Goal: Task Accomplishment & Management: Use online tool/utility

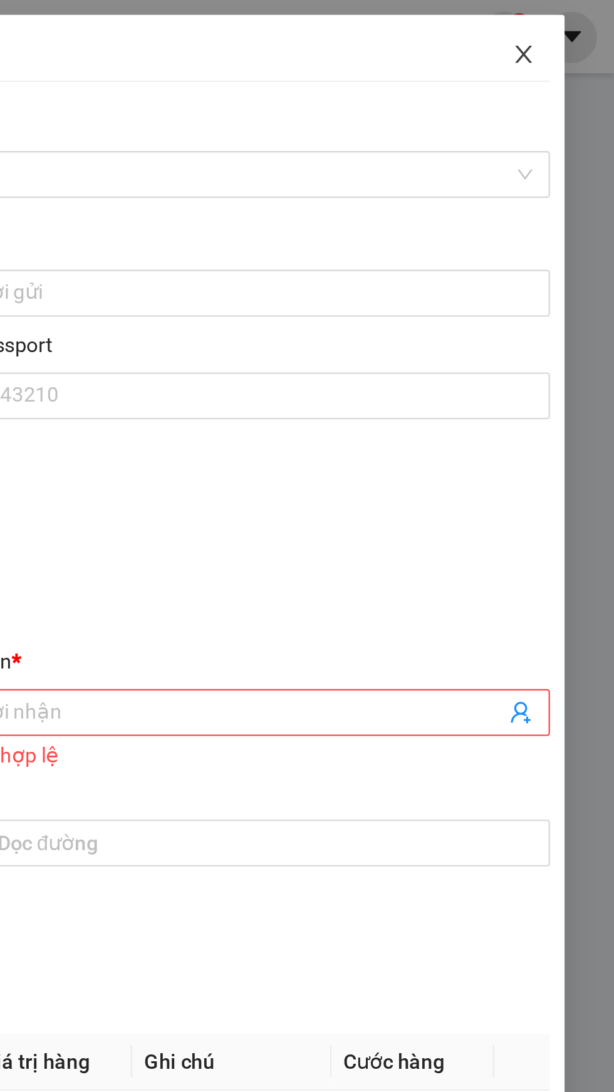
click at [579, 21] on icon "close" at bounding box center [575, 23] width 10 height 10
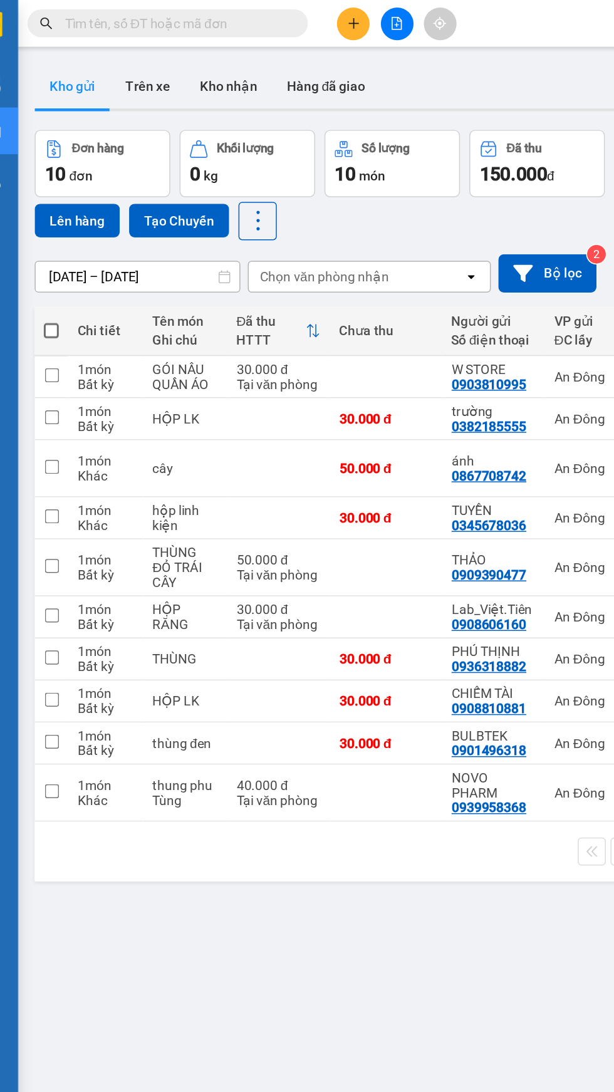
click at [244, 184] on div "Chọn văn phòng nhận" at bounding box center [243, 185] width 86 height 13
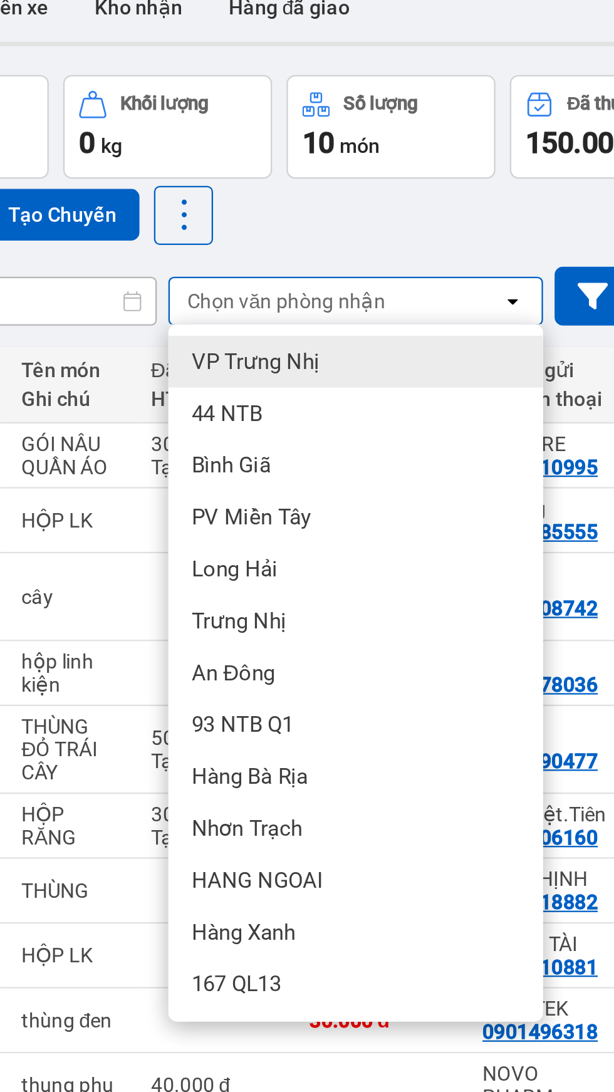
click at [247, 255] on div "Bình Giã" at bounding box center [273, 257] width 163 height 23
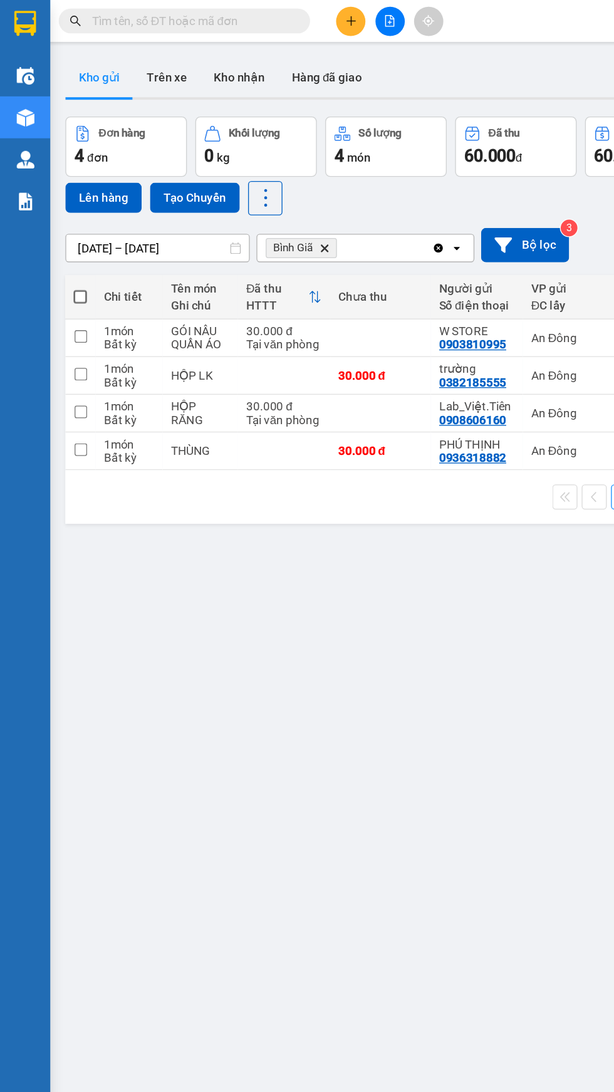
click at [58, 219] on span at bounding box center [60, 222] width 10 height 10
click at [60, 215] on input "checkbox" at bounding box center [60, 215] width 0 height 0
checkbox input "true"
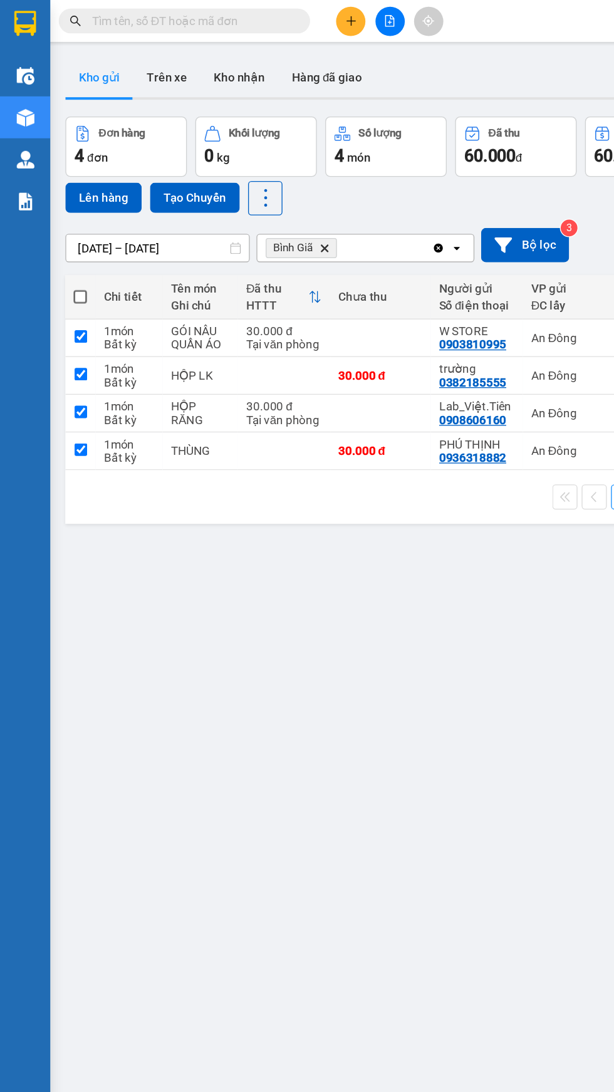
checkbox input "true"
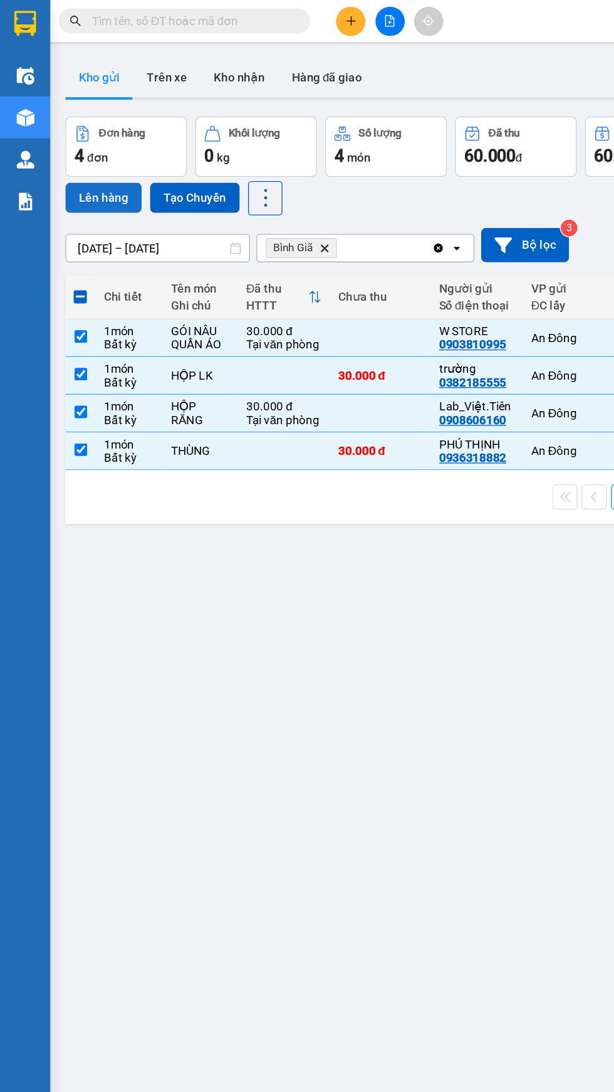
click at [81, 143] on button "Lên hàng" at bounding box center [77, 148] width 57 height 23
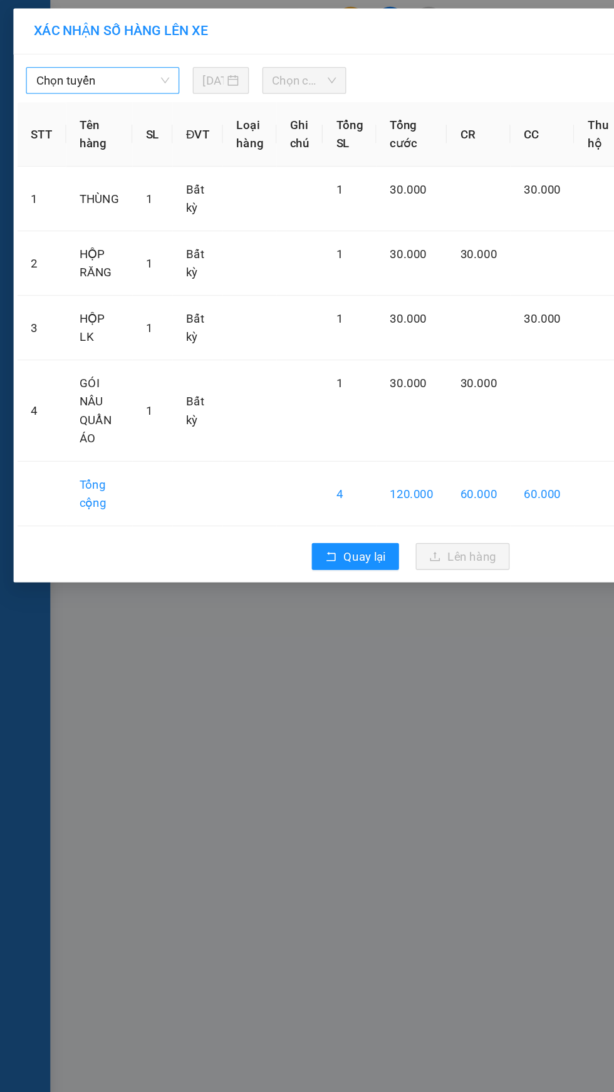
click at [89, 58] on span "Chọn tuyến" at bounding box center [77, 60] width 100 height 19
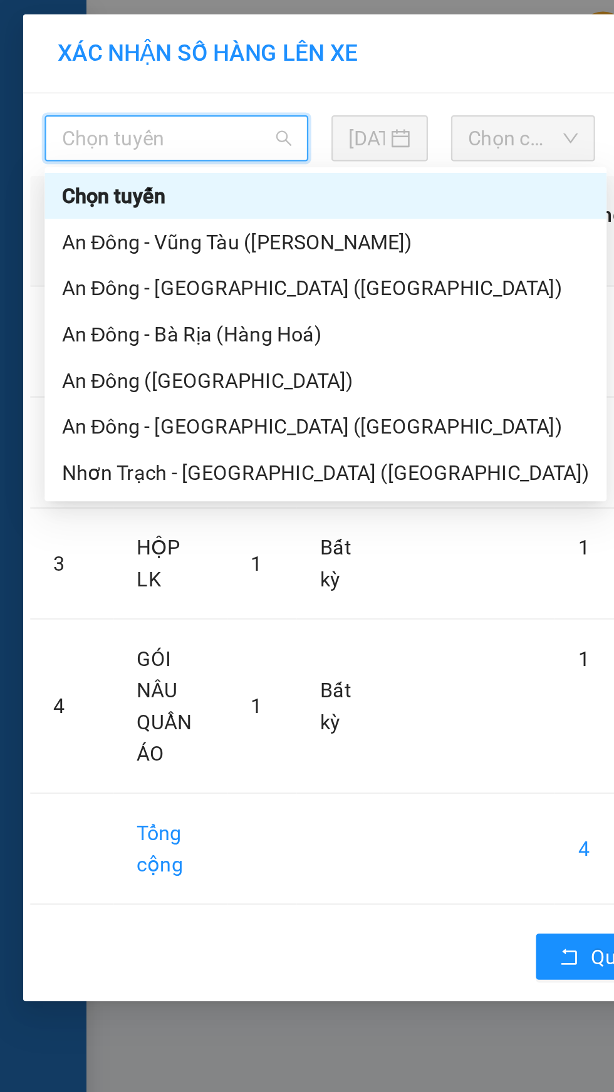
click at [103, 106] on div "An Đông - Vũng Tàu ([PERSON_NAME])" at bounding box center [141, 105] width 229 height 14
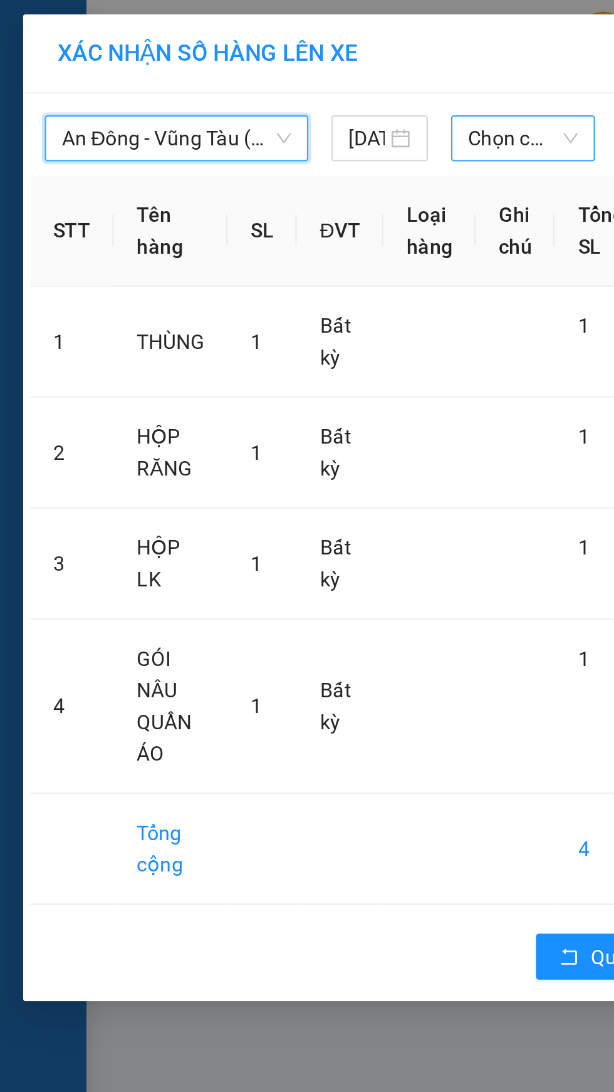
click at [229, 63] on span "Chọn chuyến" at bounding box center [228, 60] width 48 height 19
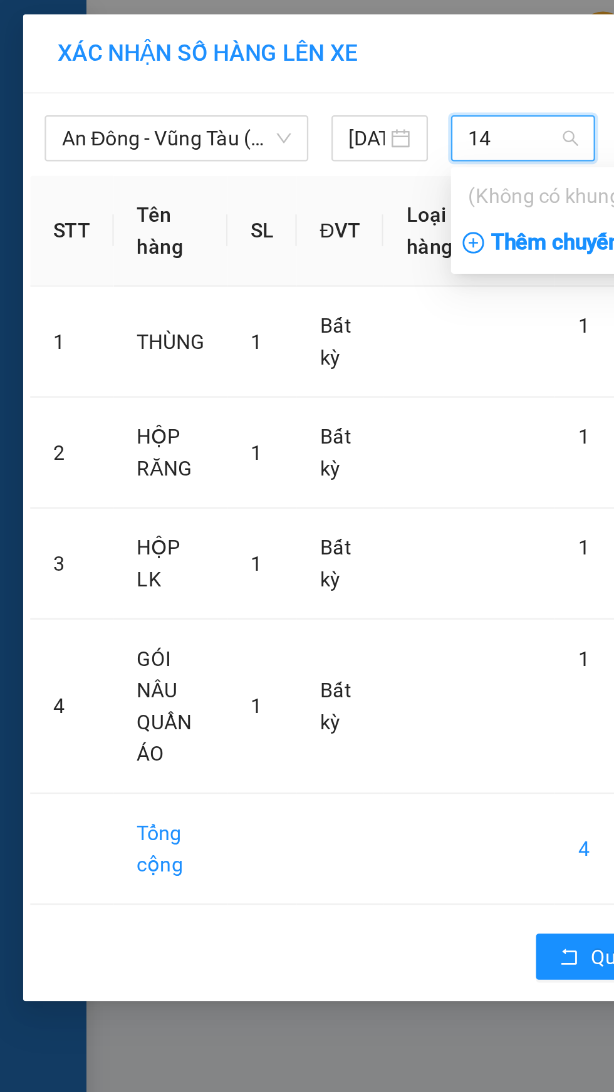
type input "14"
click at [247, 103] on div "Thêm chuyến " 14:00 "" at bounding box center [262, 105] width 133 height 21
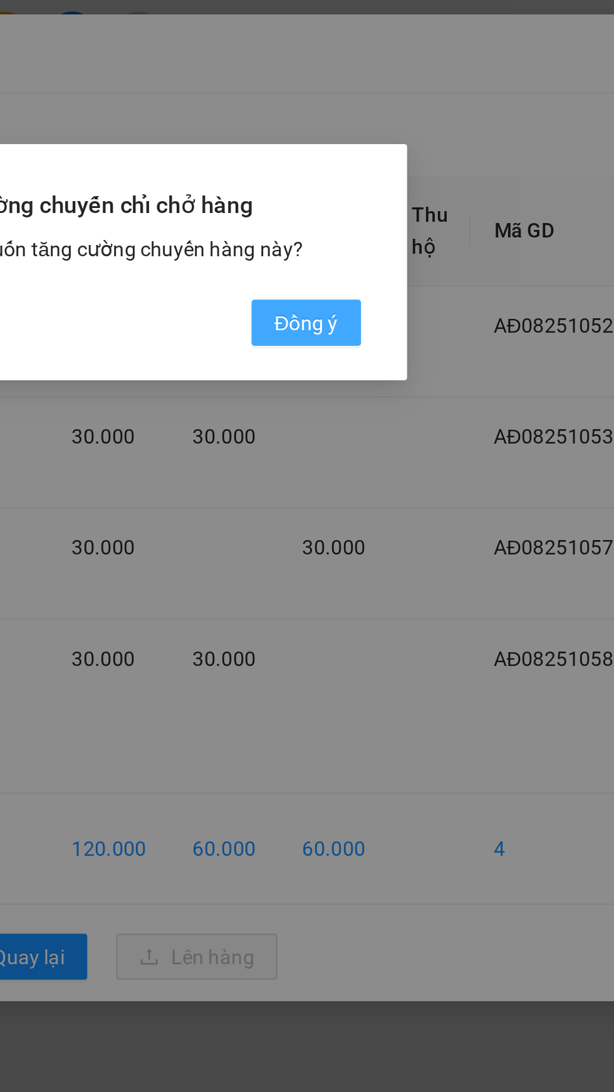
click at [405, 142] on span "Đồng ý" at bounding box center [394, 140] width 28 height 14
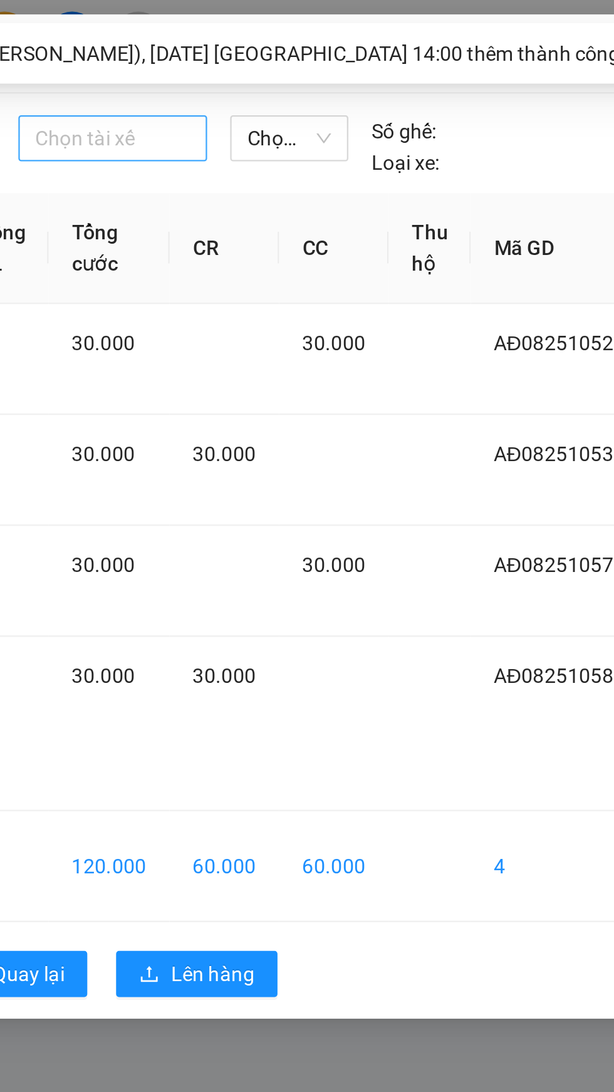
click at [320, 64] on div at bounding box center [309, 60] width 76 height 15
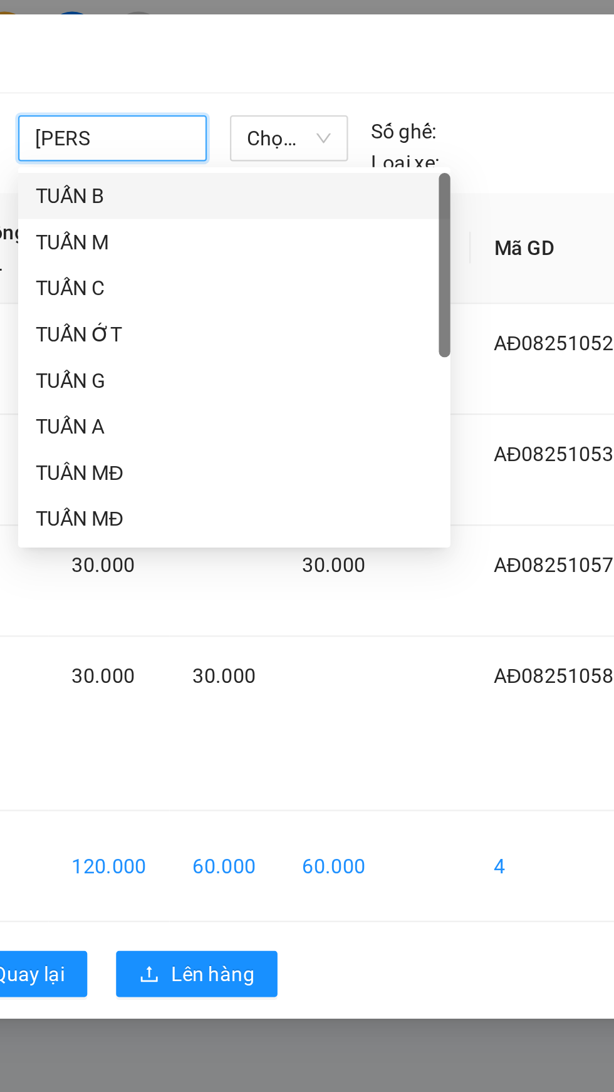
type input "[PERSON_NAME]"
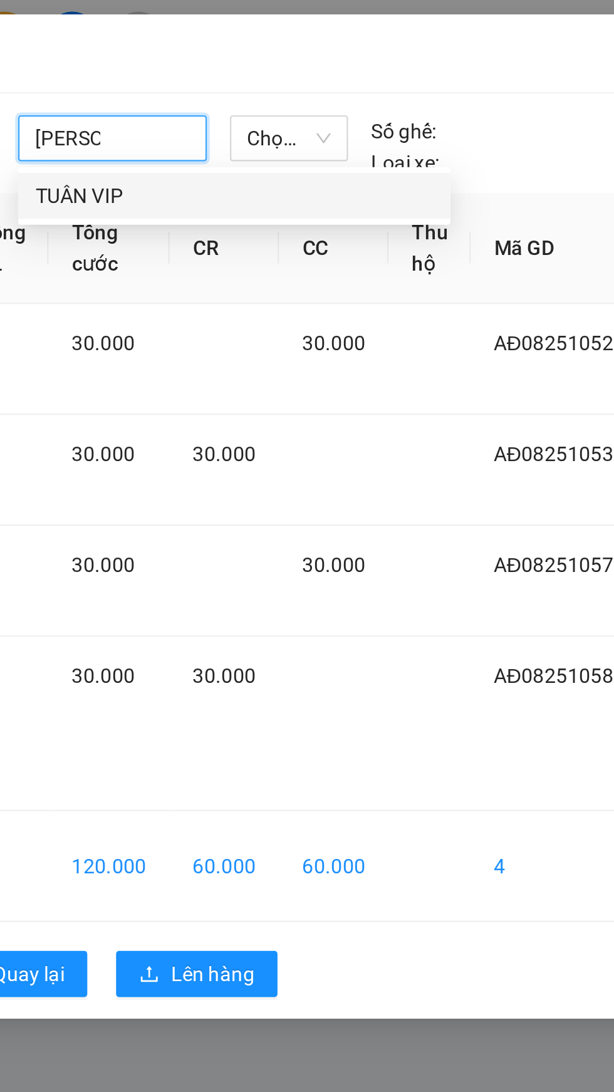
click at [336, 78] on div "TUÂN VIP" at bounding box center [362, 85] width 173 height 14
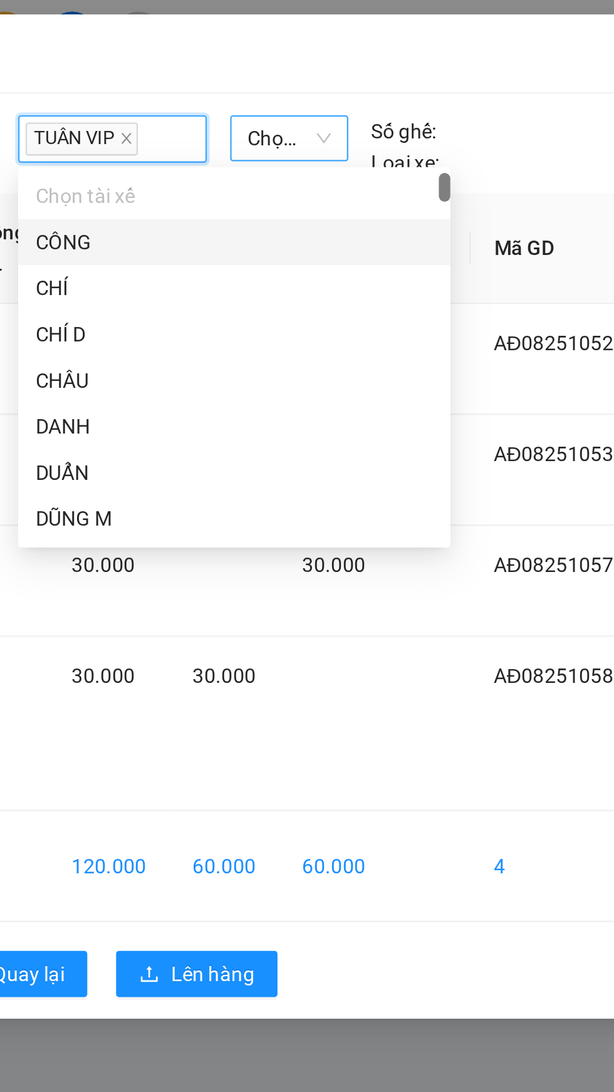
click at [393, 57] on span "Chọn xe" at bounding box center [386, 60] width 36 height 19
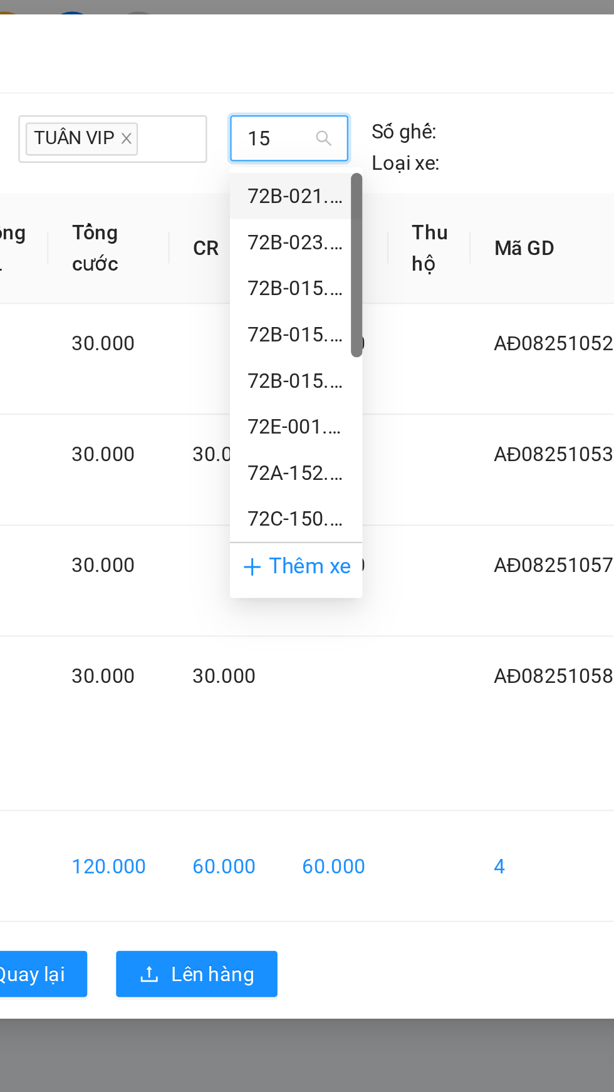
type input "150"
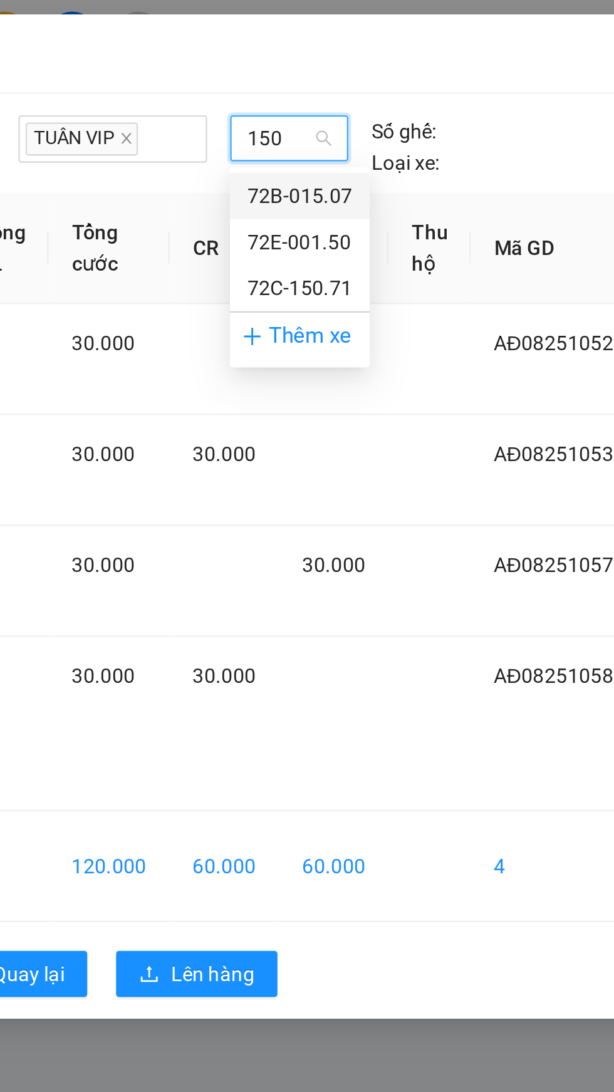
click at [411, 106] on div "72E-001.50" at bounding box center [391, 105] width 46 height 14
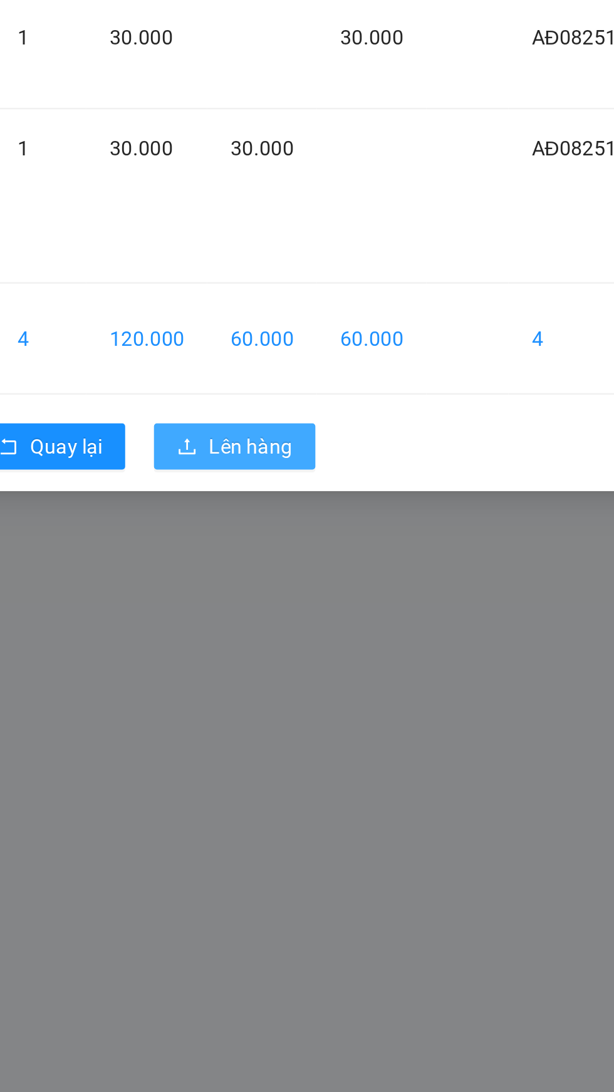
click at [352, 411] on span "Lên hàng" at bounding box center [353, 417] width 36 height 14
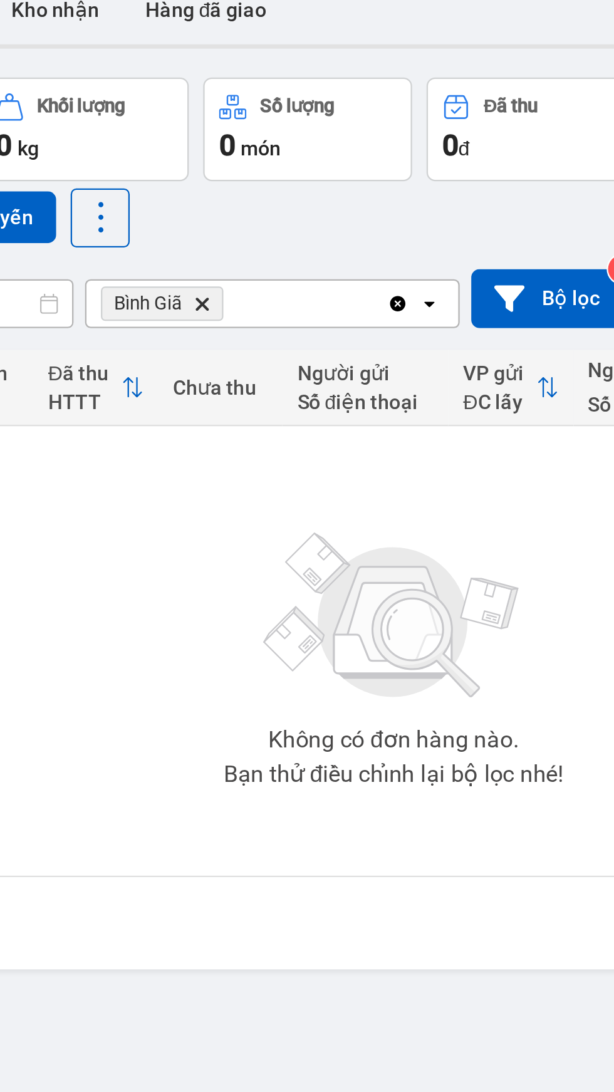
click at [244, 185] on icon "Bình Giã, close by backspace" at bounding box center [243, 185] width 6 height 6
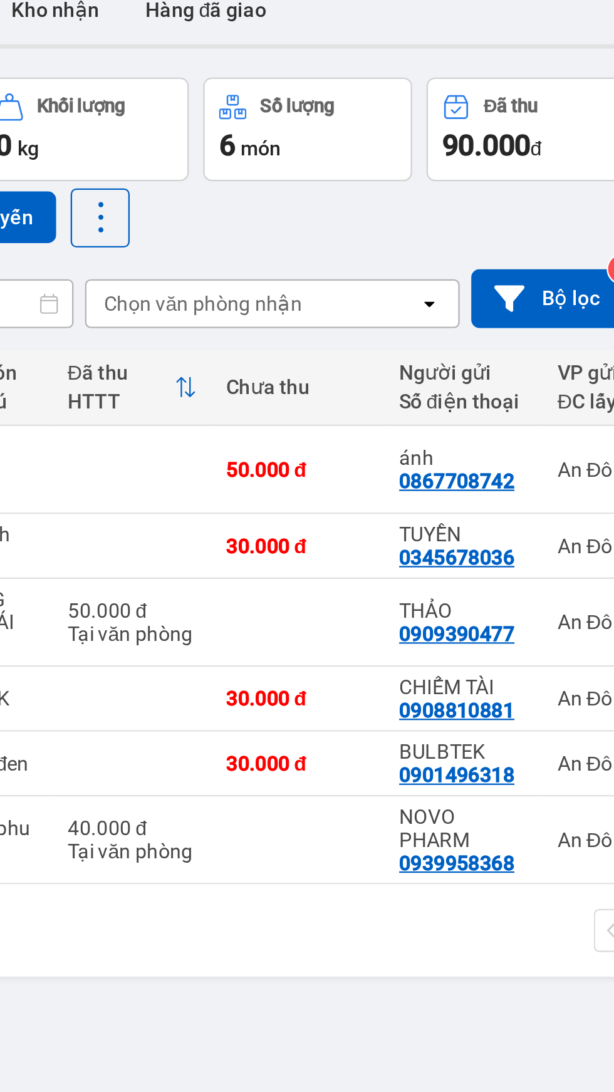
click at [294, 185] on div "Chọn văn phòng nhận" at bounding box center [264, 185] width 144 height 20
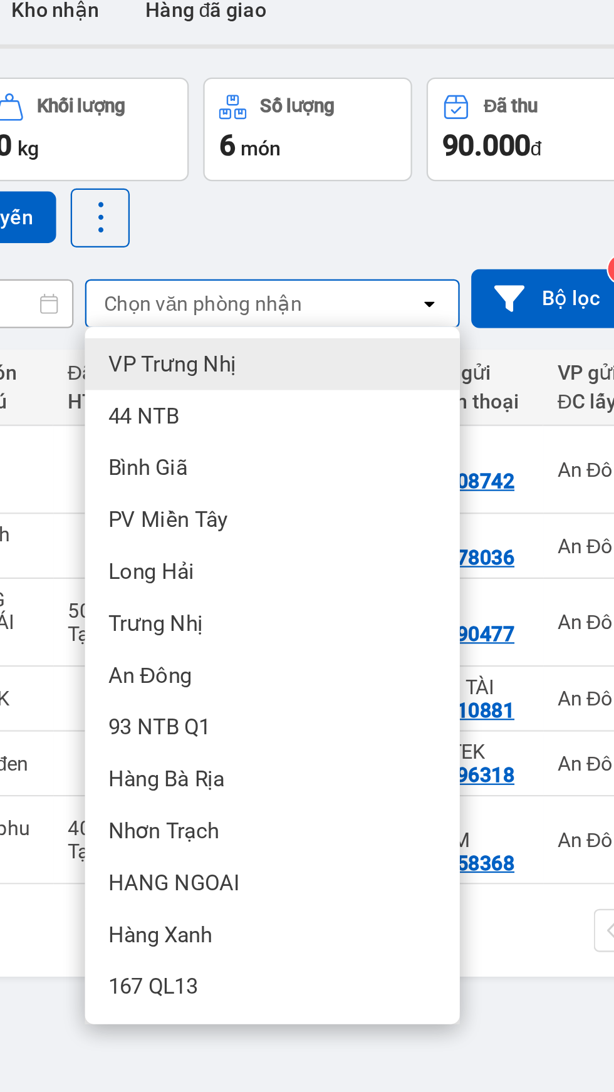
scroll to position [71, 0]
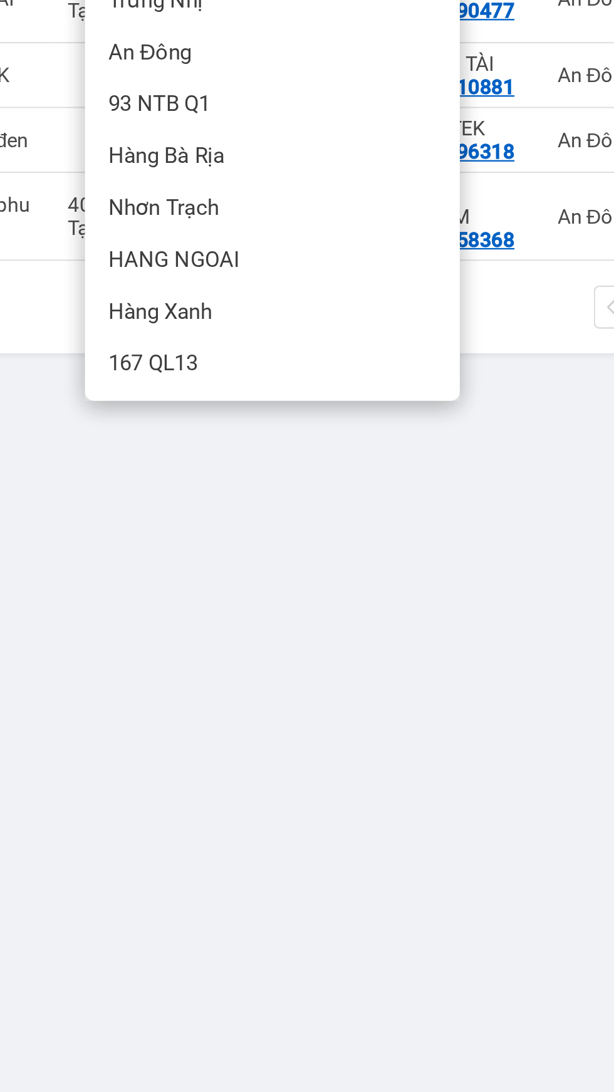
click at [274, 336] on div "Nhơn Trạch" at bounding box center [273, 343] width 163 height 23
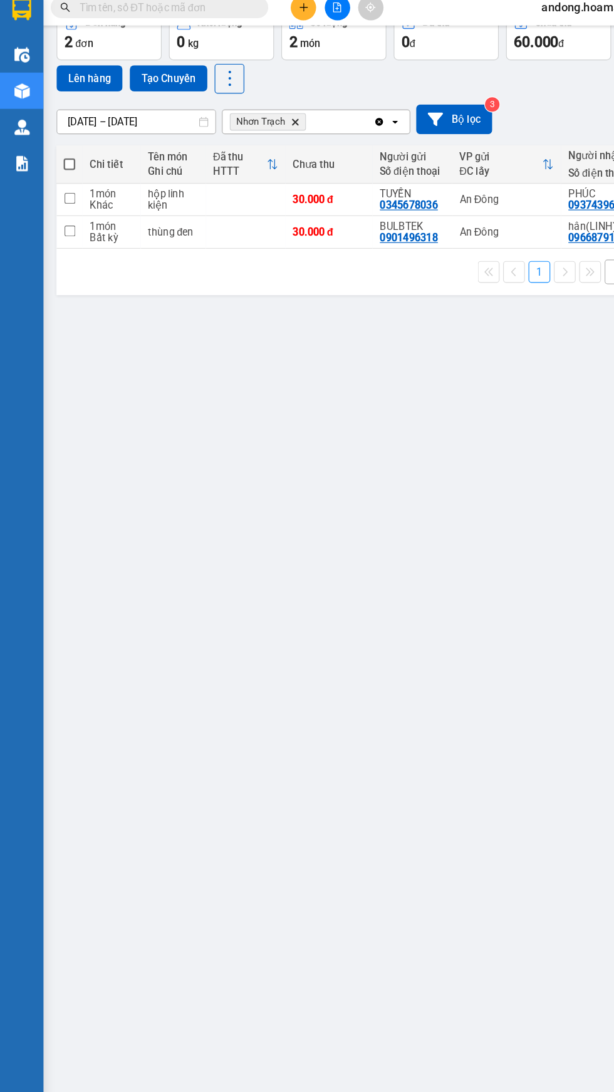
scroll to position [2, 0]
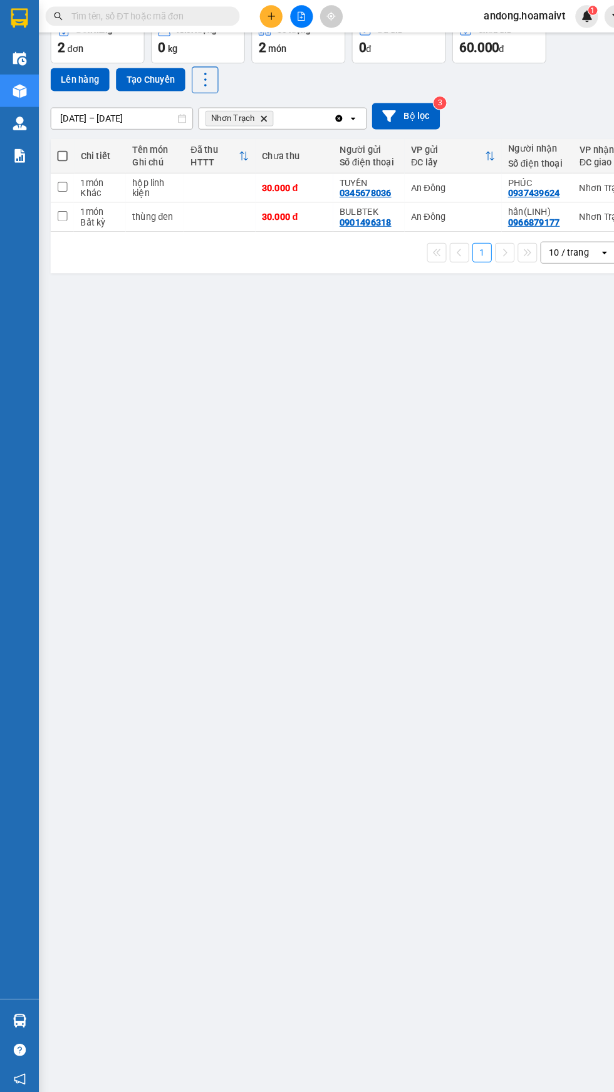
click at [60, 148] on span at bounding box center [60, 151] width 10 height 10
click at [60, 145] on input "checkbox" at bounding box center [60, 145] width 0 height 0
checkbox input "true"
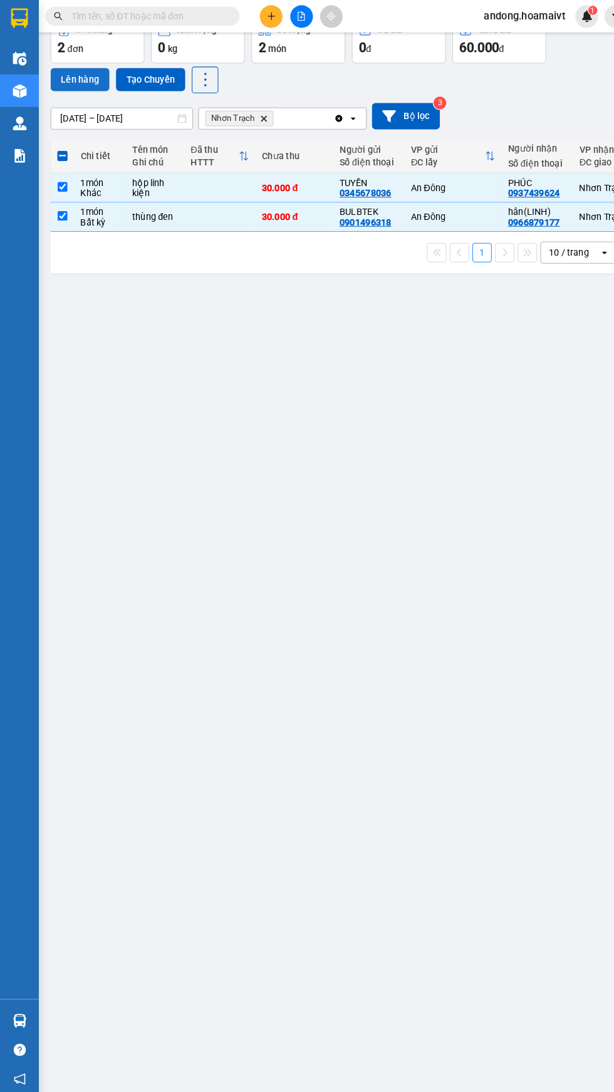
click at [79, 71] on button "Lên hàng" at bounding box center [77, 77] width 57 height 23
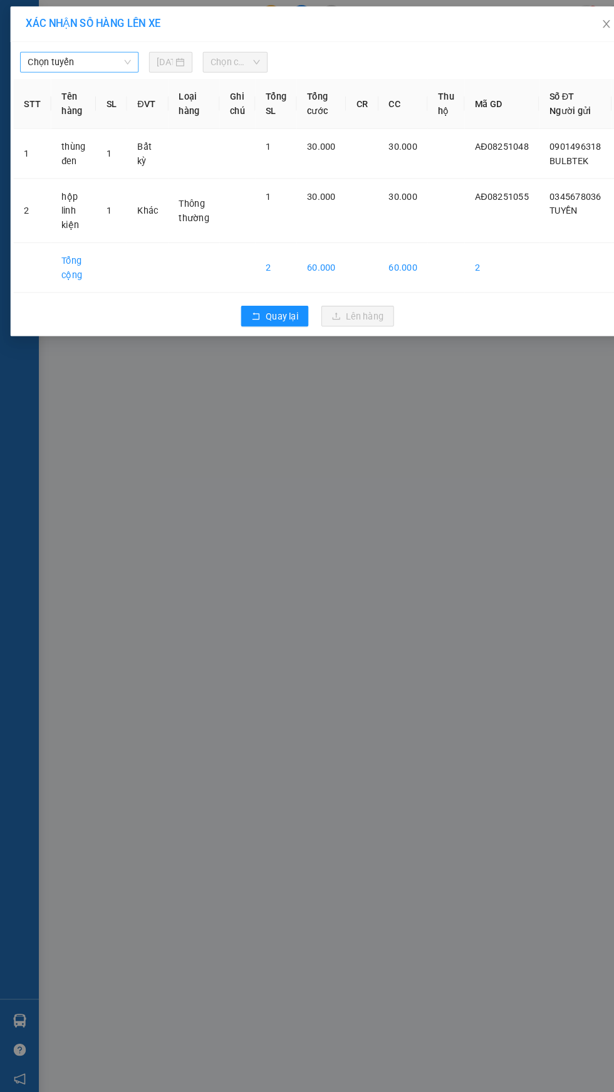
click at [98, 65] on span "Chọn tuyến" at bounding box center [77, 60] width 100 height 19
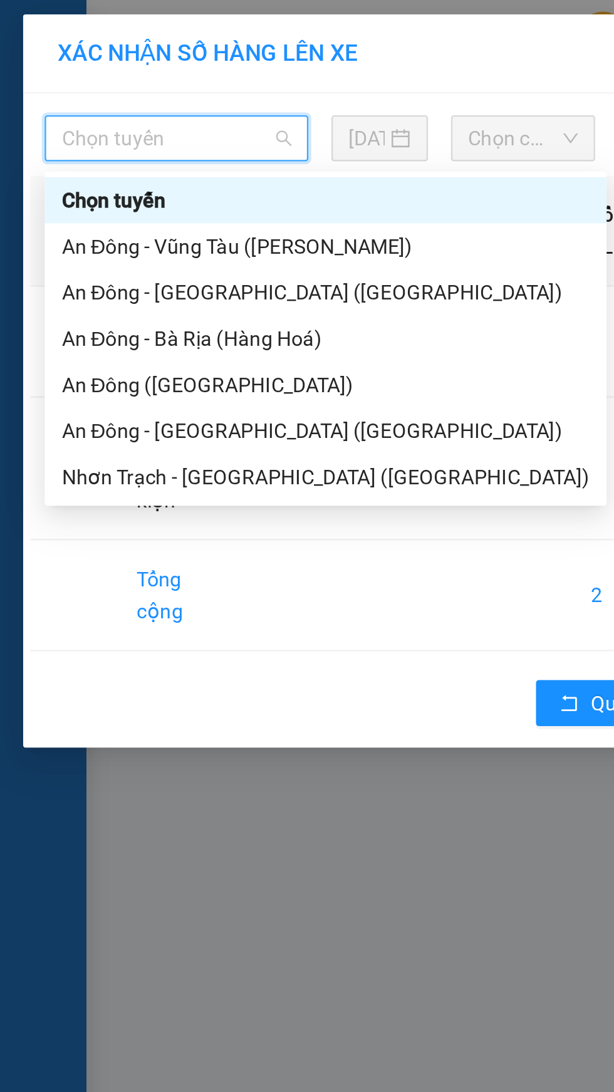
click at [93, 120] on div "An Đông - [GEOGRAPHIC_DATA] ([GEOGRAPHIC_DATA])" at bounding box center [141, 127] width 229 height 14
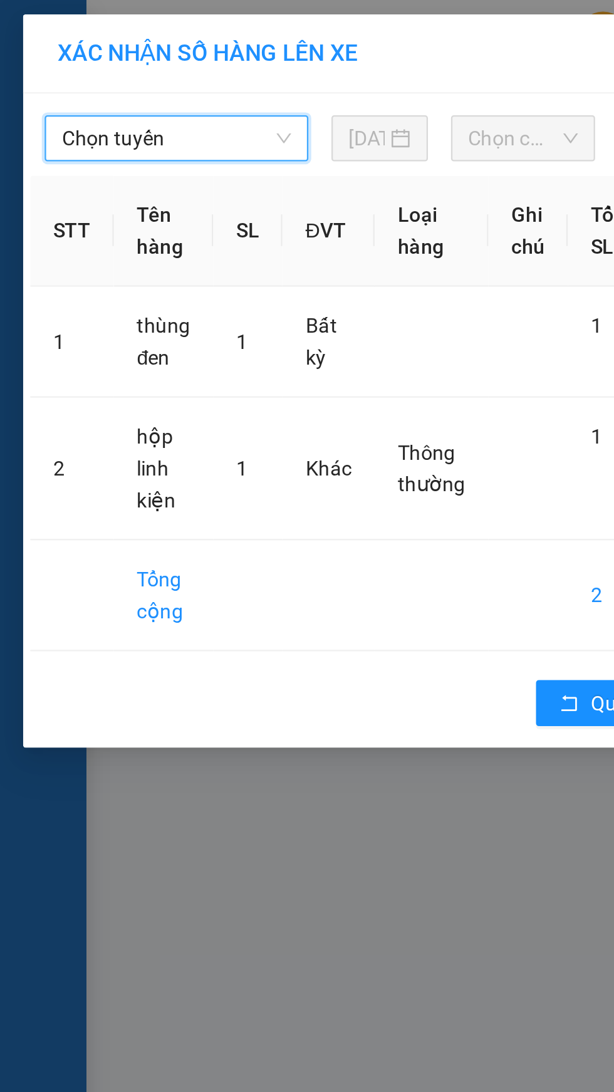
click at [226, 66] on span "Chọn chuyến" at bounding box center [228, 60] width 48 height 19
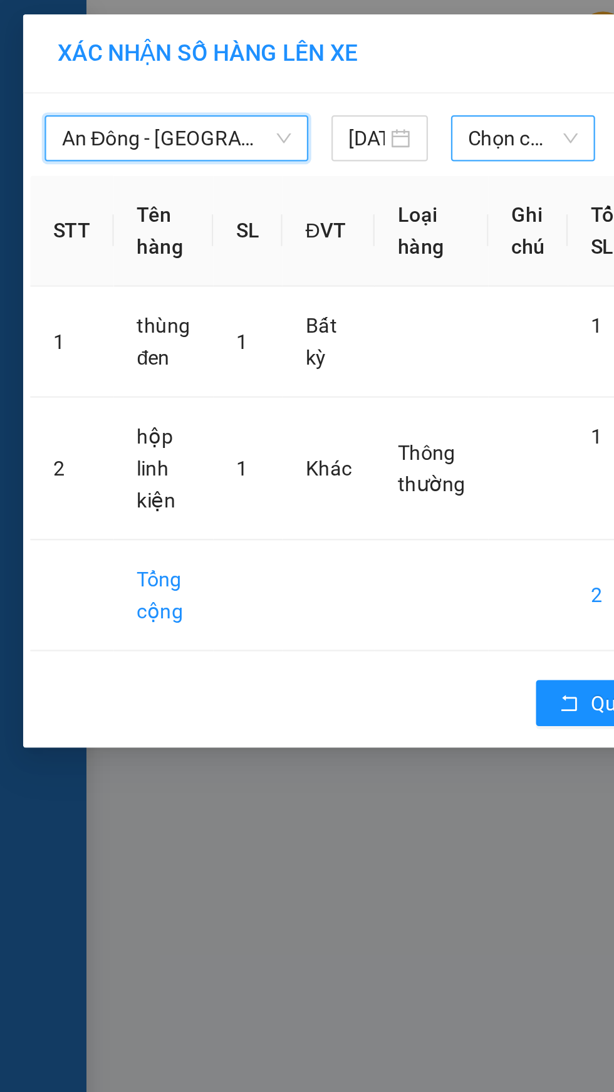
click at [224, 56] on span "Chọn chuyến" at bounding box center [228, 60] width 48 height 19
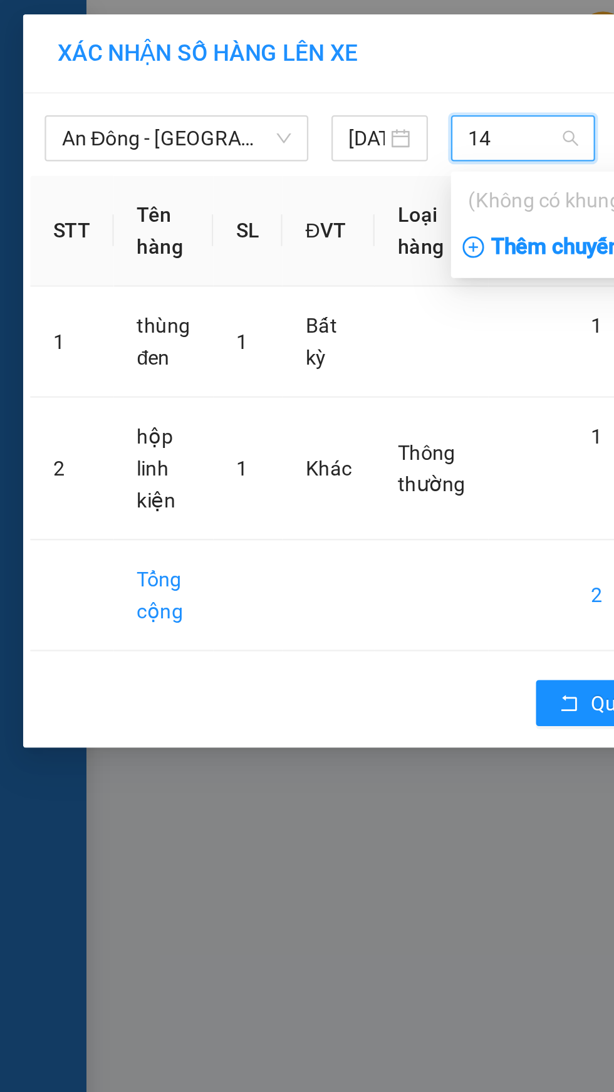
type input "14"
click at [244, 110] on div "Thêm chuyến " 14:00 "" at bounding box center [262, 107] width 133 height 21
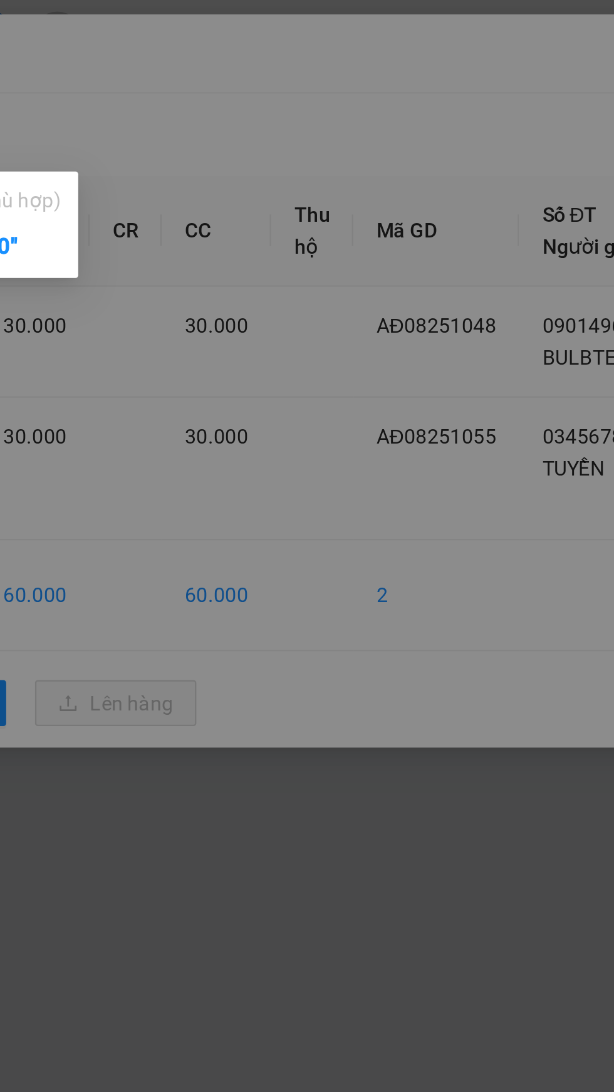
scroll to position [2, 0]
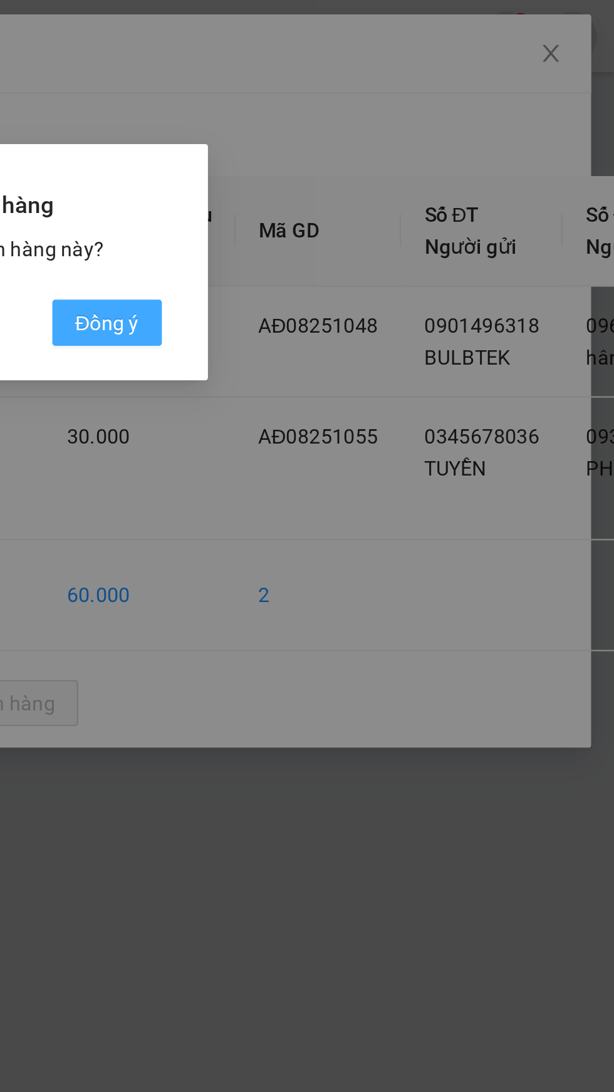
click at [403, 146] on span "Đồng ý" at bounding box center [394, 140] width 28 height 14
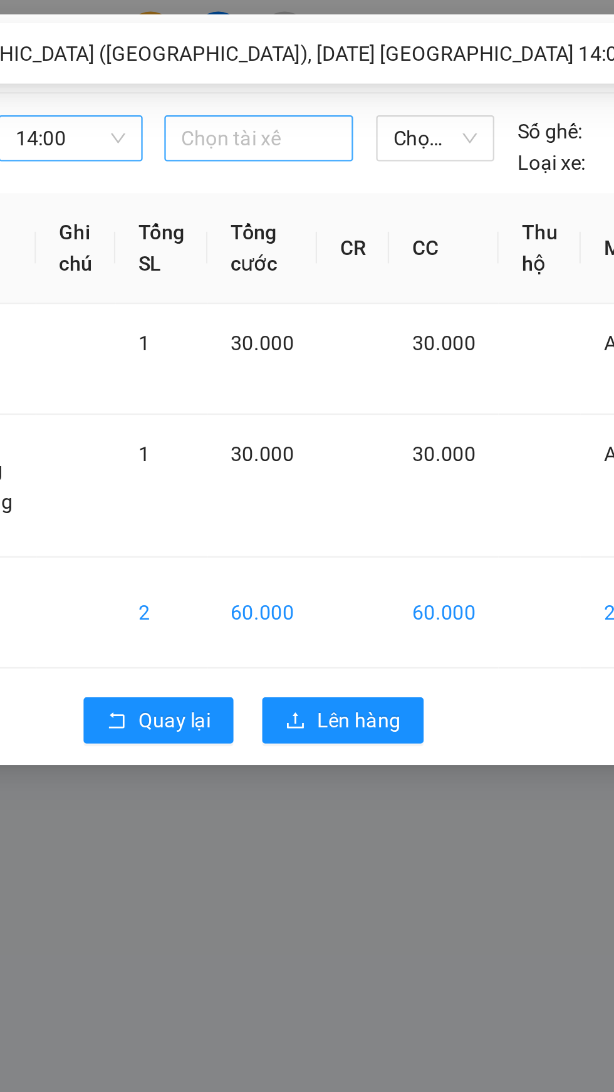
click at [325, 60] on div at bounding box center [309, 60] width 76 height 15
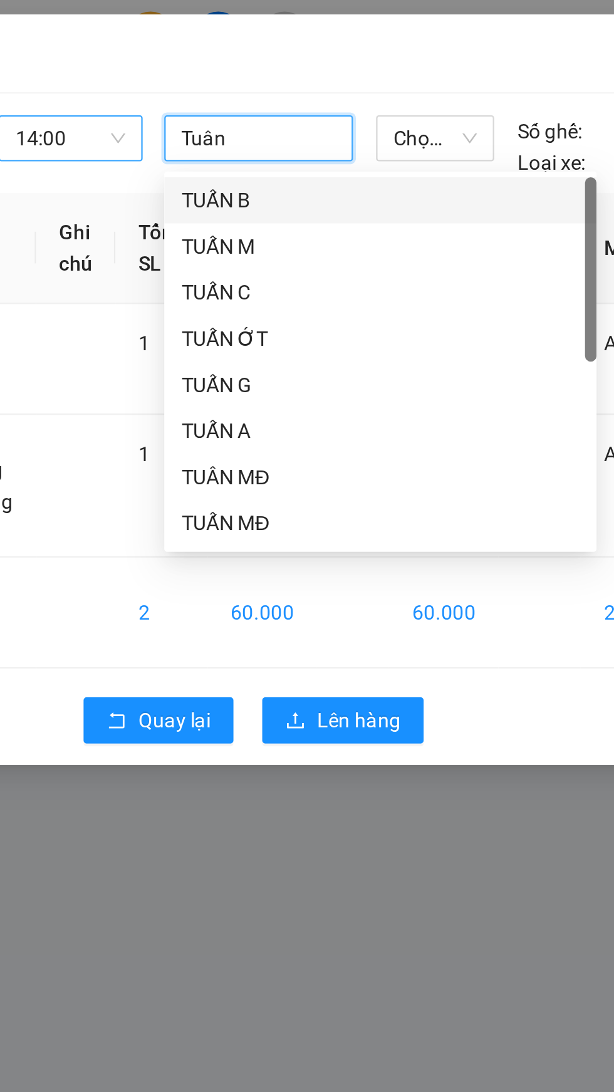
scroll to position [0, 0]
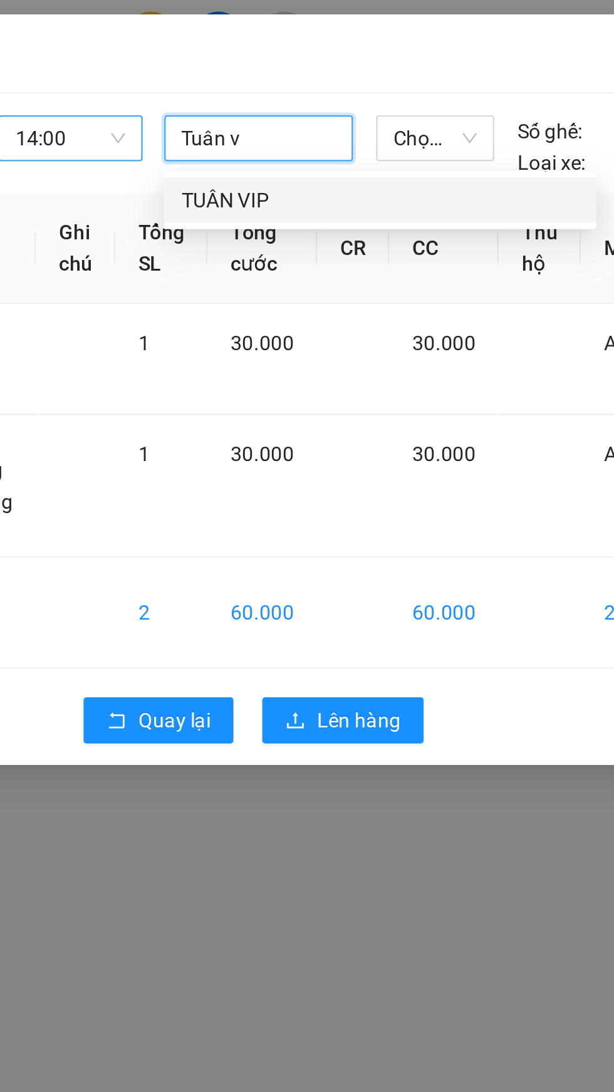
type input "Tuân vi"
click at [330, 88] on div "TUÂN VIP" at bounding box center [362, 87] width 173 height 14
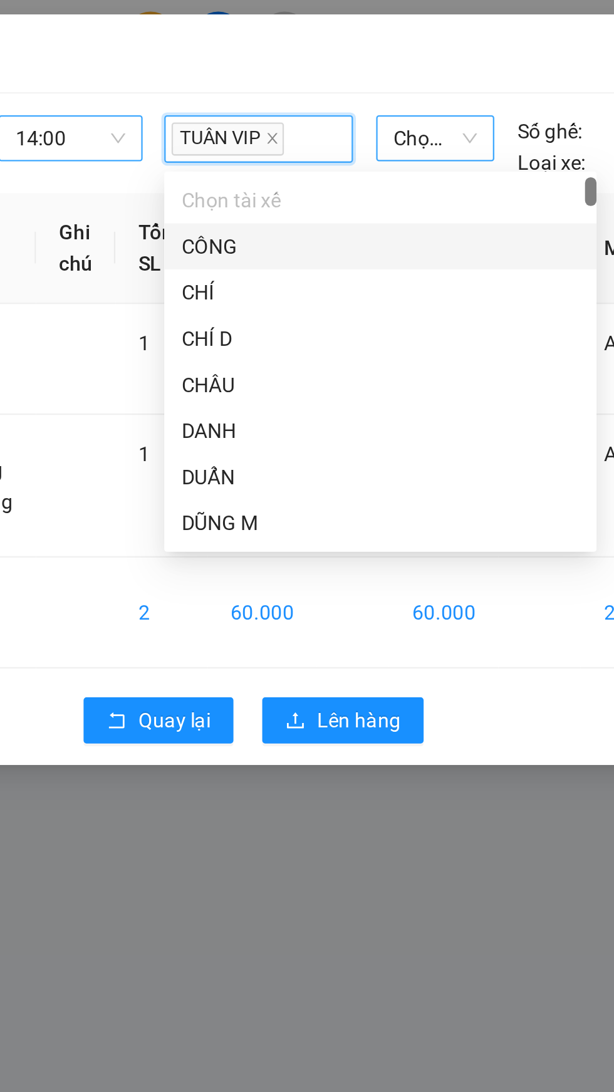
click at [388, 60] on span "Chọn xe" at bounding box center [386, 60] width 36 height 19
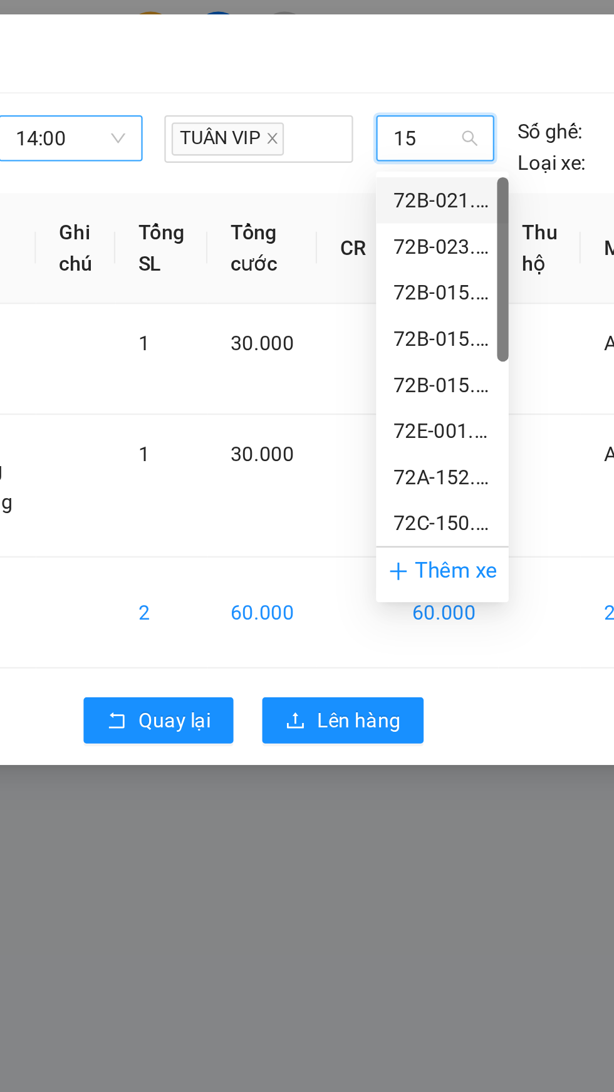
type input "150"
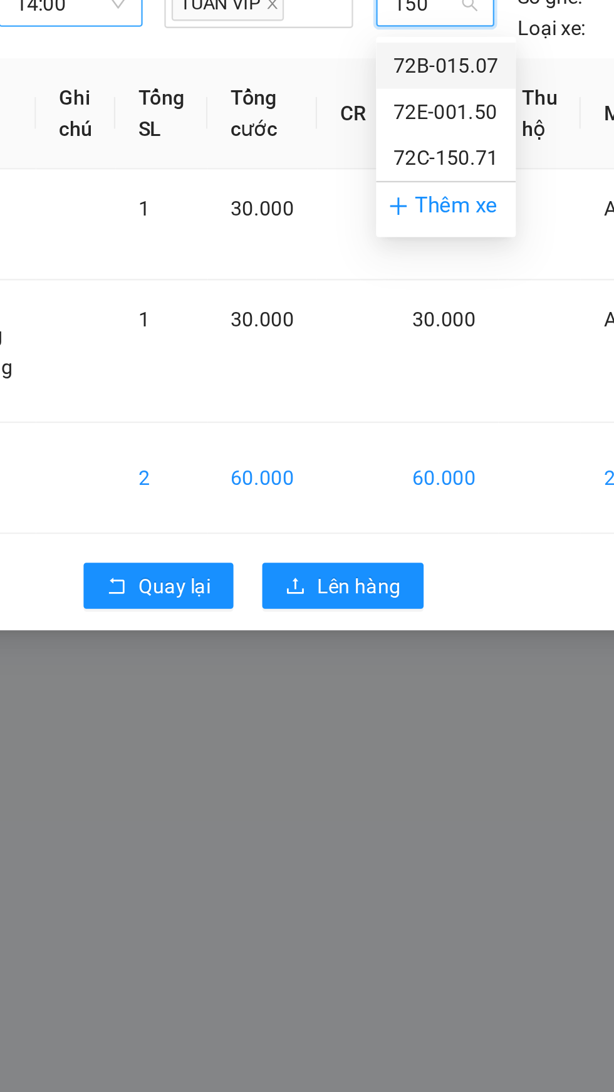
click at [411, 106] on div "72E-001.50" at bounding box center [391, 107] width 46 height 14
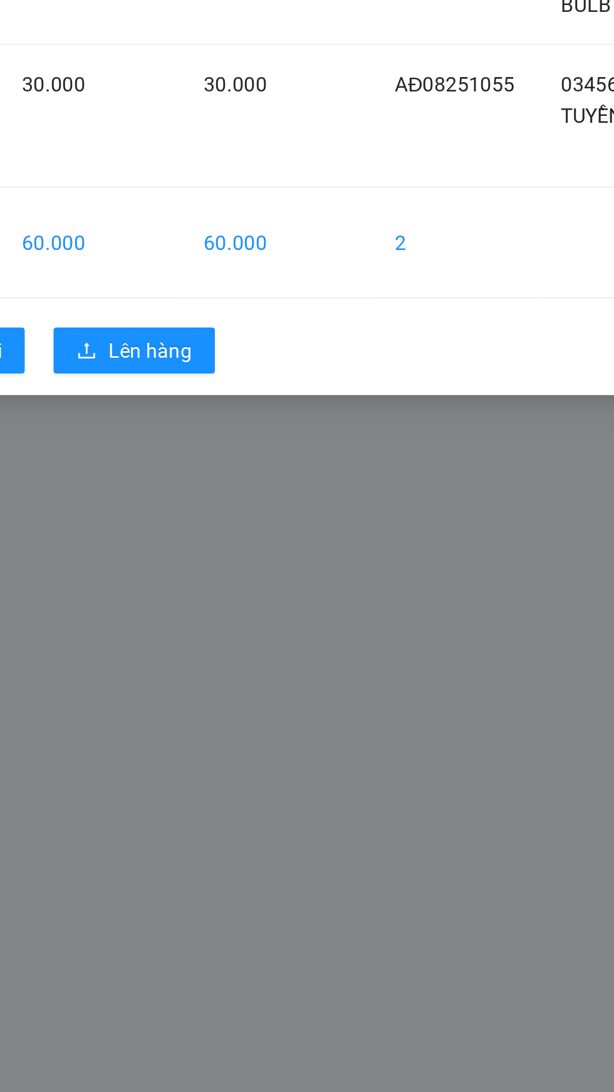
scroll to position [2, 0]
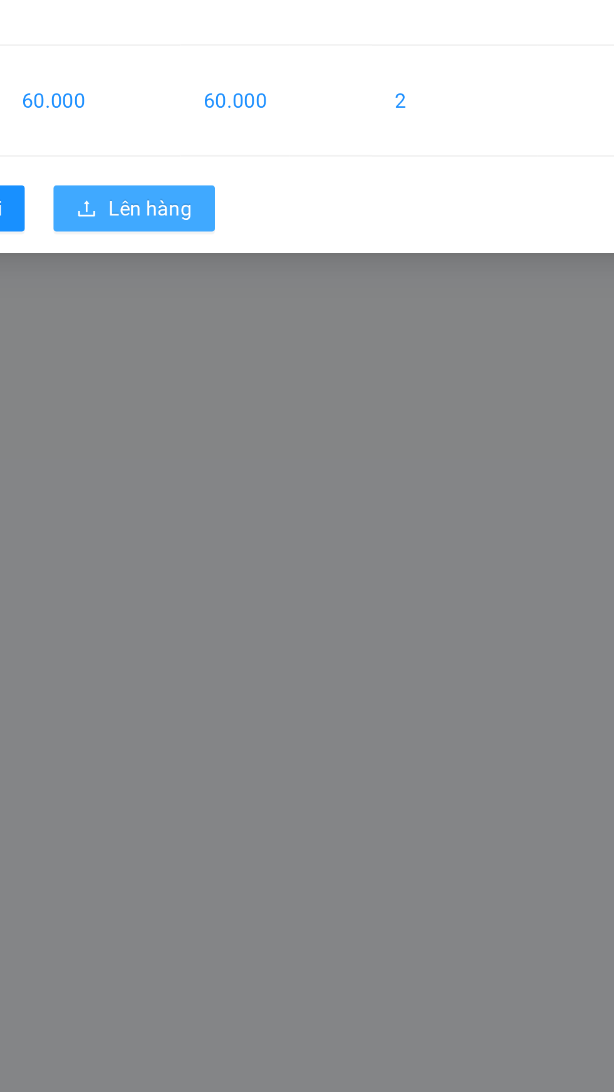
click at [371, 305] on button "Lên hàng" at bounding box center [346, 306] width 70 height 20
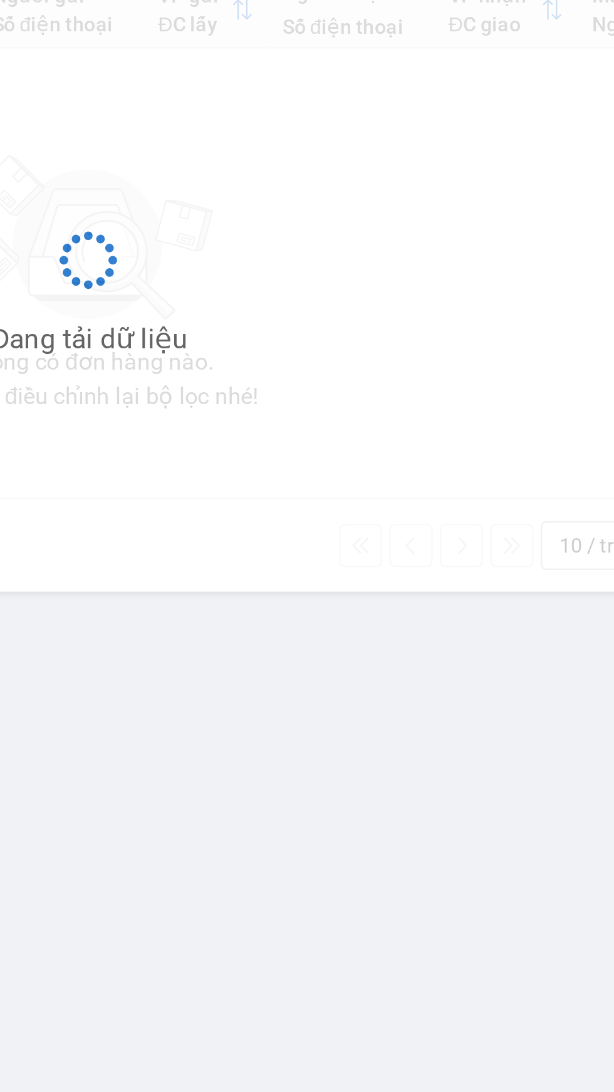
scroll to position [2, 0]
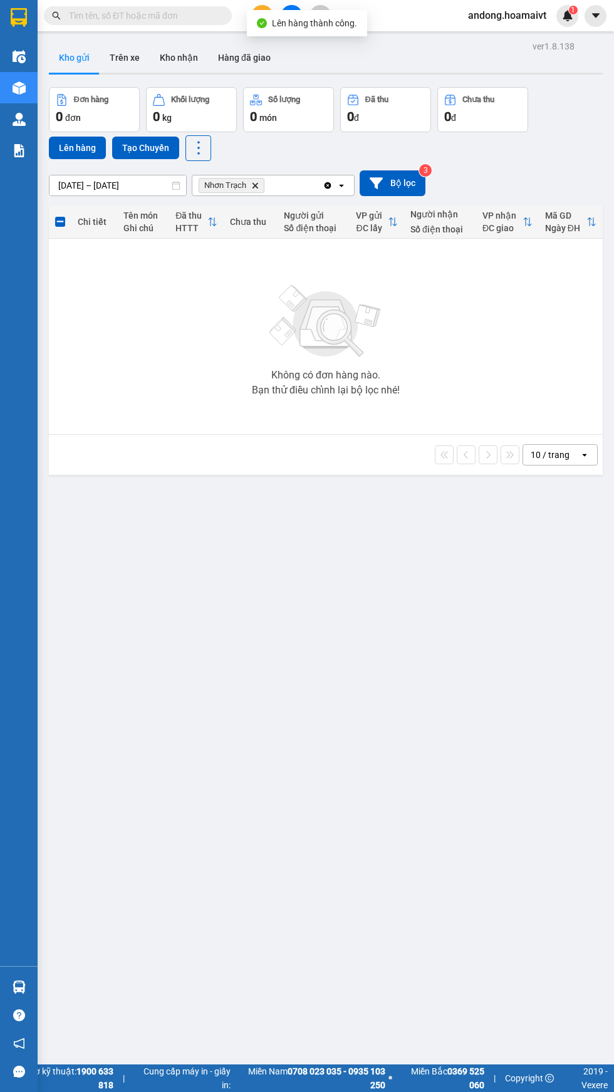
click at [254, 183] on icon "Nhơn Trạch, close by backspace" at bounding box center [255, 185] width 6 height 6
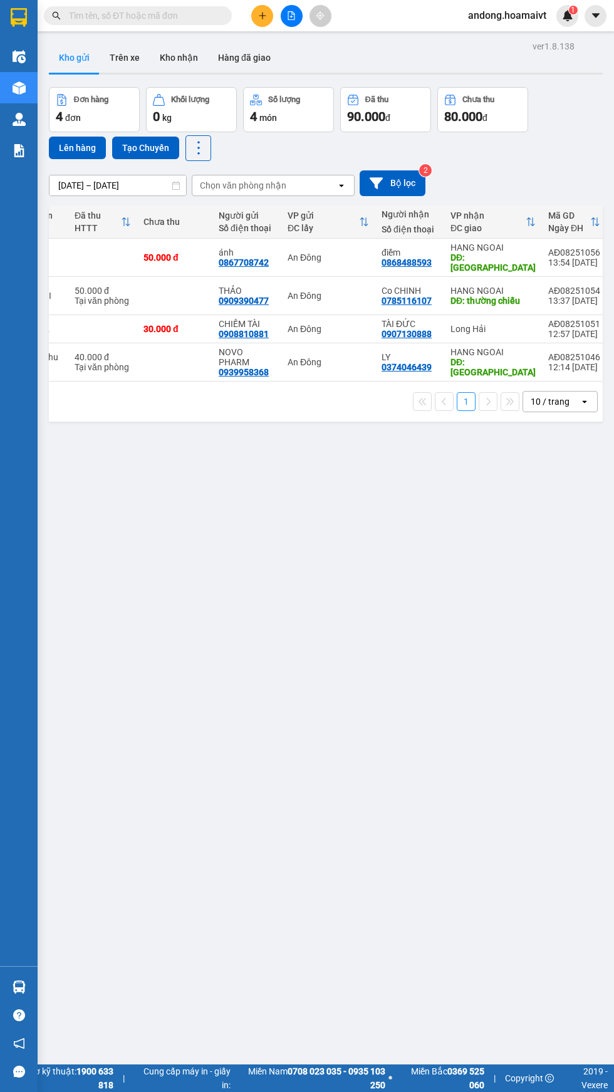
scroll to position [0, 0]
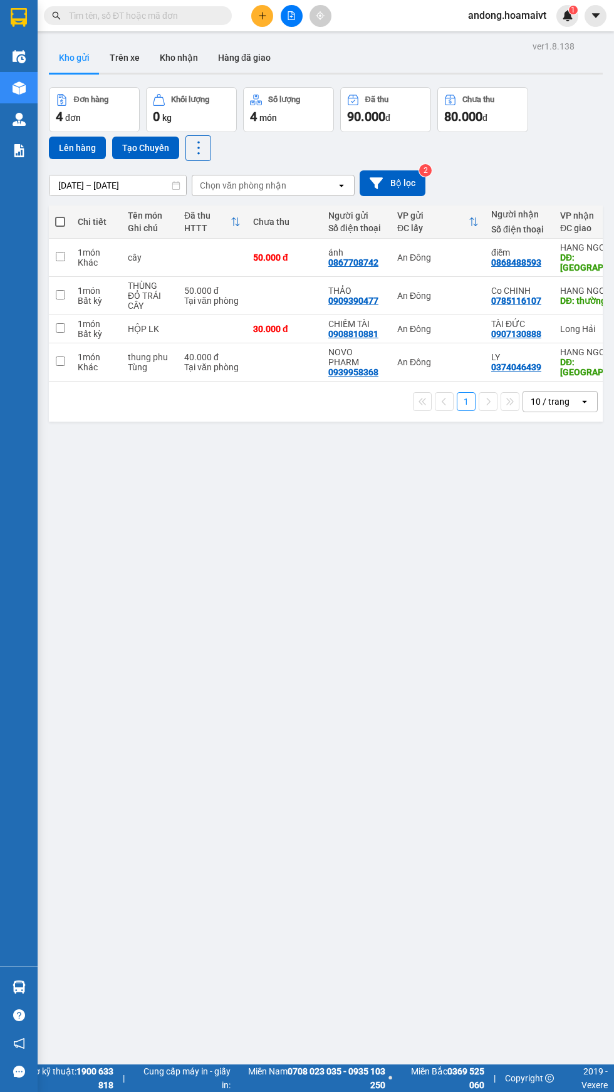
click at [135, 283] on div "THÙNG ĐỎ TRÁI CÂY" at bounding box center [150, 296] width 44 height 30
checkbox input "true"
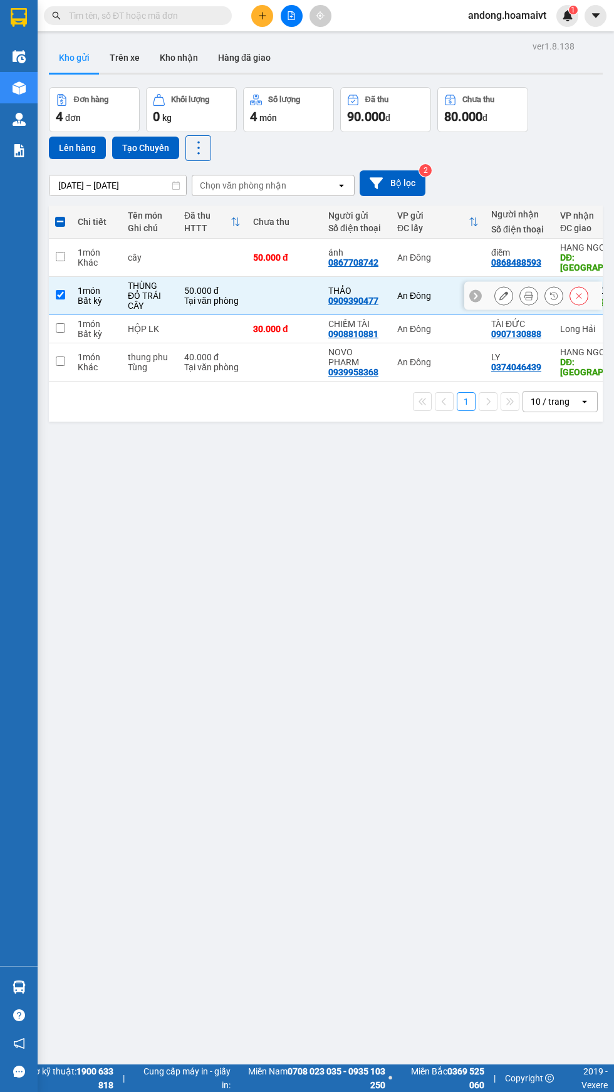
click at [189, 351] on td "40.000 đ Tại văn phòng" at bounding box center [212, 362] width 69 height 38
checkbox input "true"
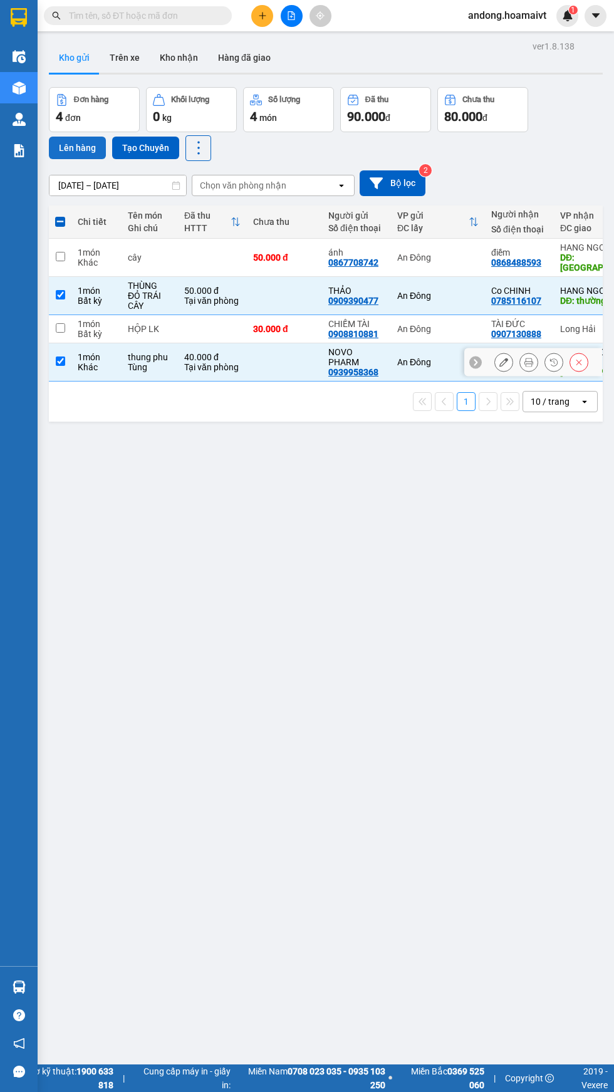
click at [78, 141] on button "Lên hàng" at bounding box center [77, 148] width 57 height 23
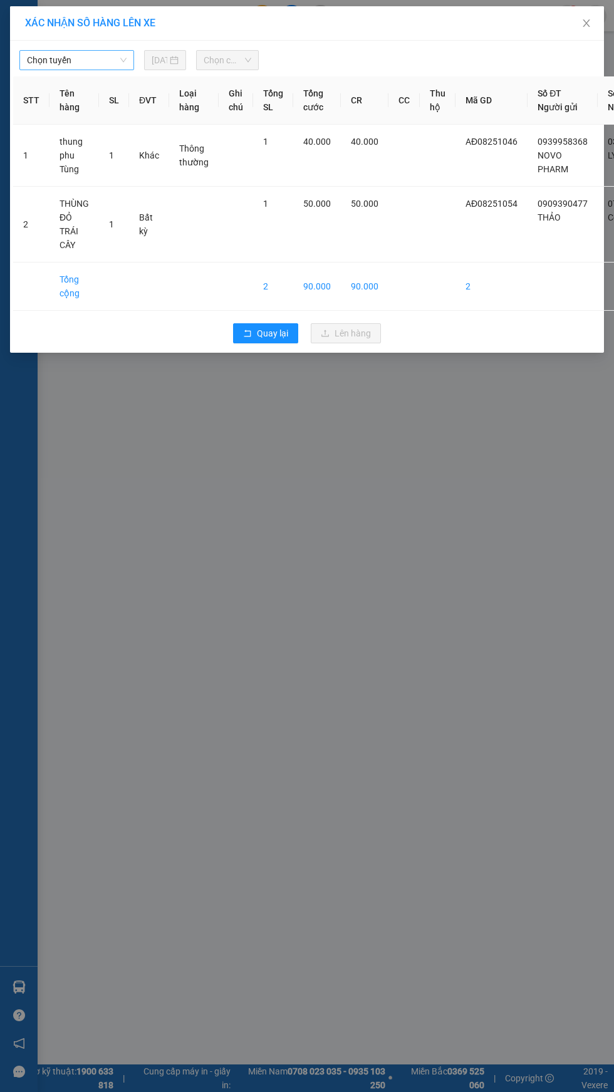
click at [82, 60] on span "Chọn tuyến" at bounding box center [77, 60] width 100 height 19
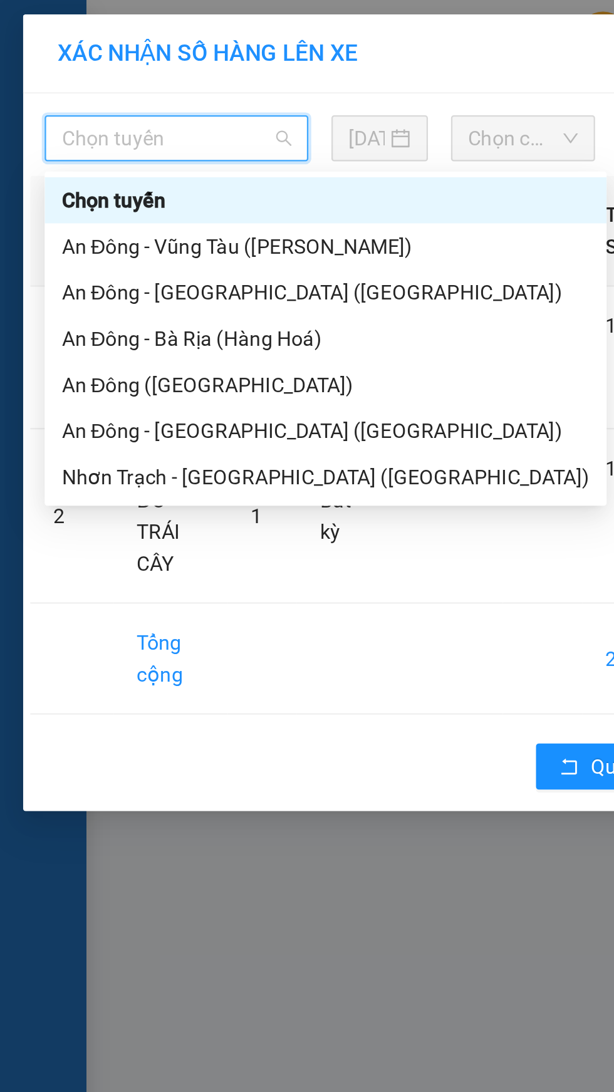
click at [101, 163] on div "An Đông ([GEOGRAPHIC_DATA])" at bounding box center [141, 167] width 229 height 14
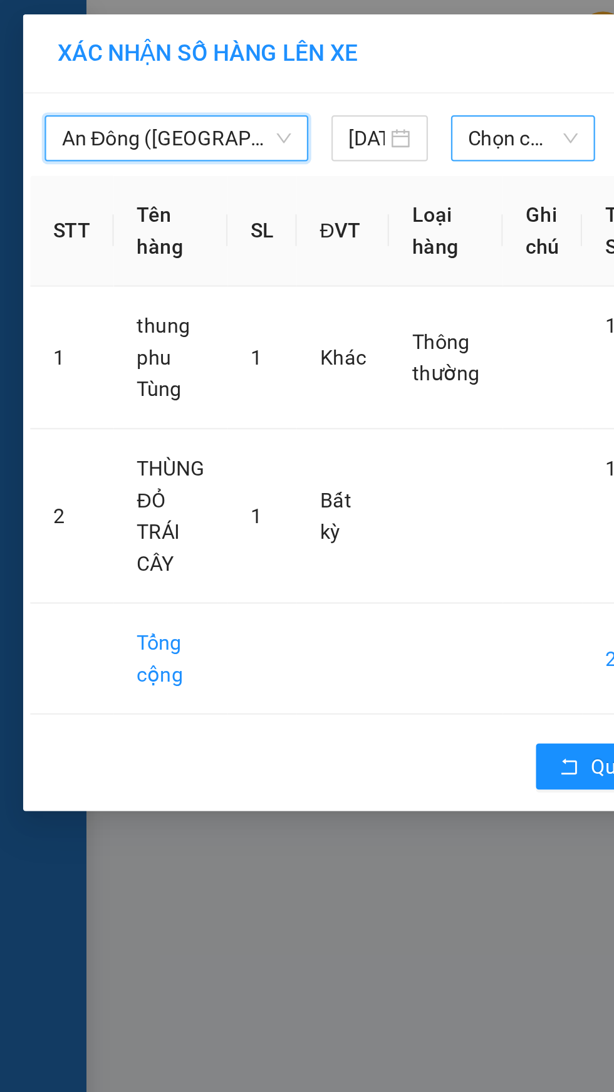
click at [221, 59] on span "Chọn chuyến" at bounding box center [228, 60] width 48 height 19
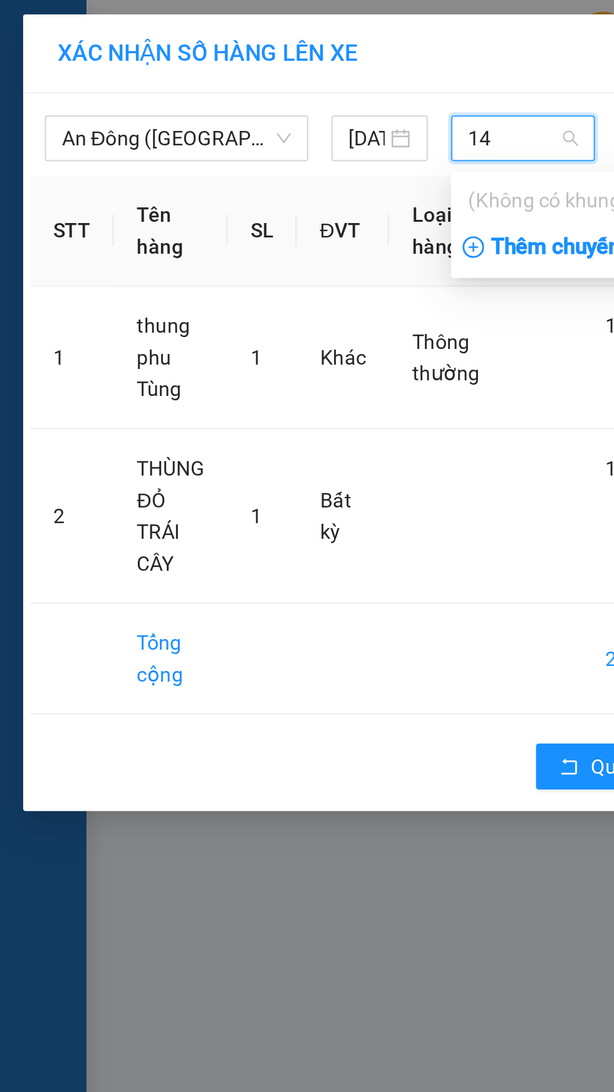
type input "14"
click at [251, 113] on div "Thêm chuyến " 14:00 "" at bounding box center [262, 107] width 133 height 21
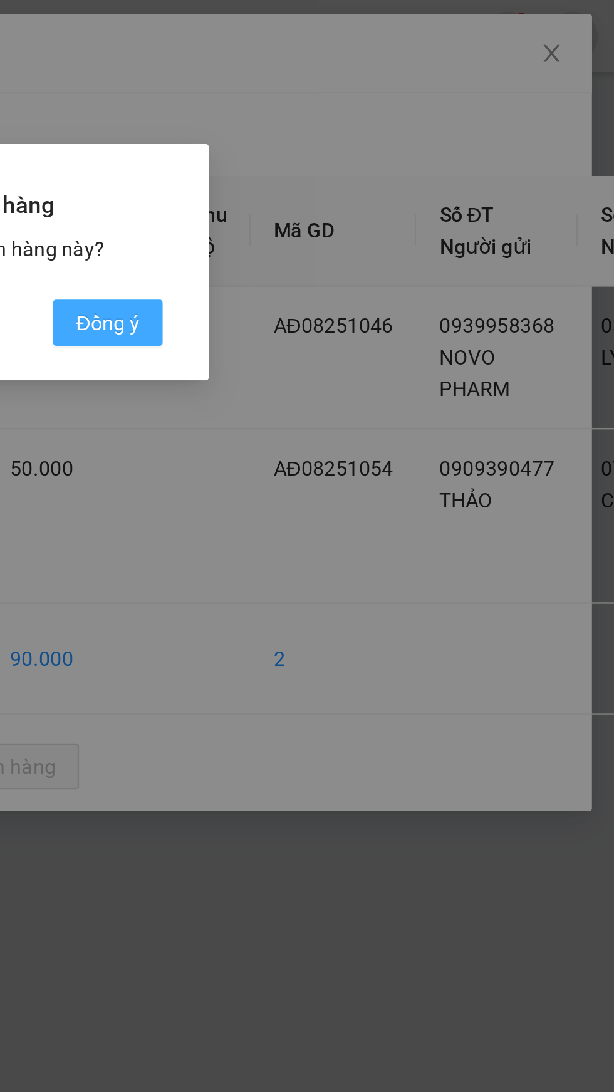
click at [410, 134] on button "Đồng ý" at bounding box center [394, 140] width 48 height 20
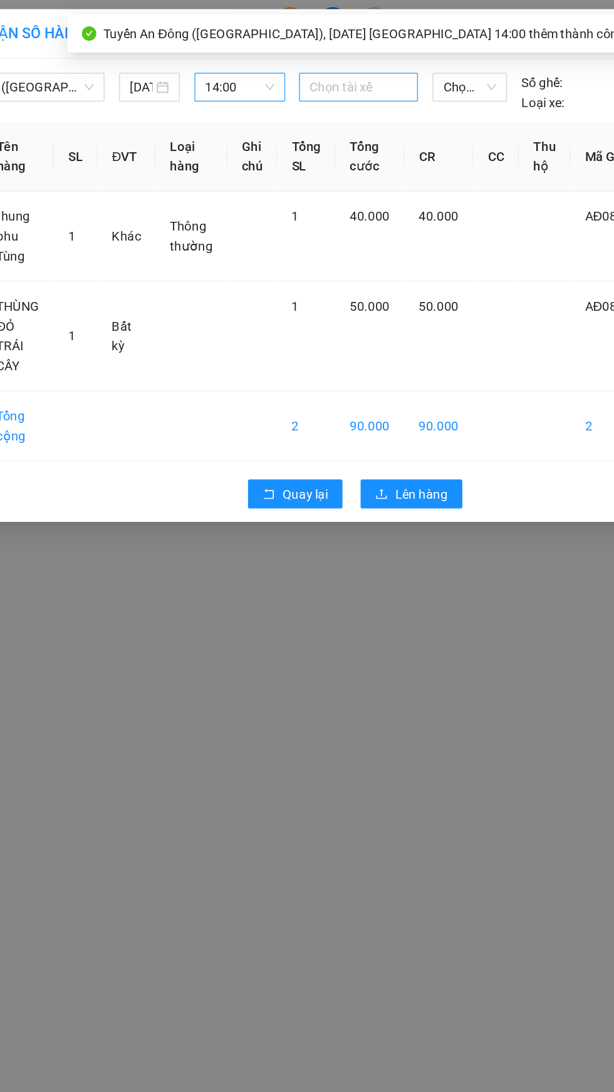
click at [318, 56] on div at bounding box center [309, 60] width 76 height 15
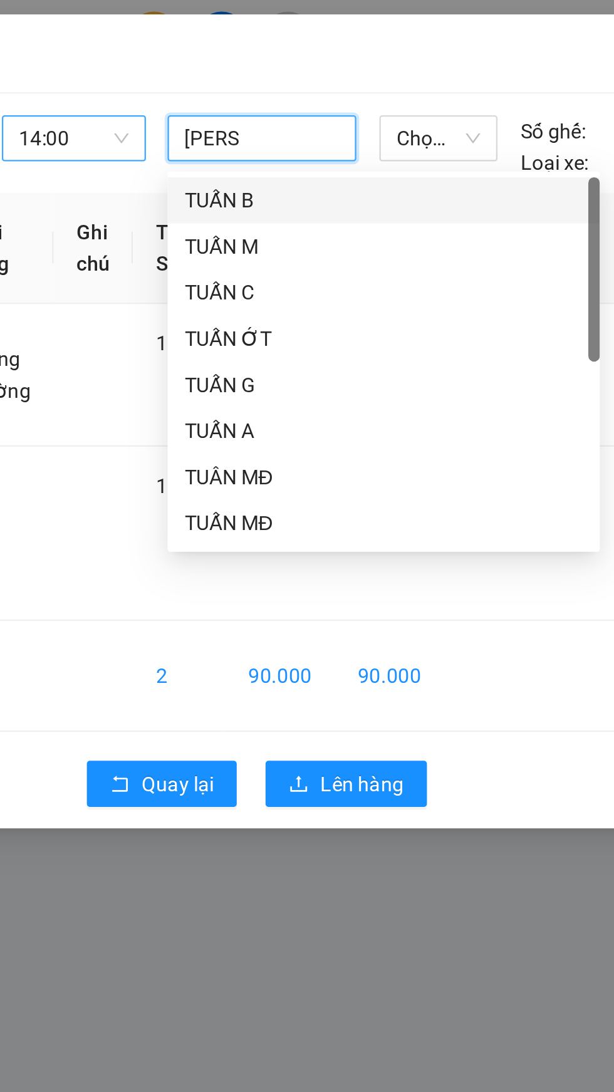
type input "[PERSON_NAME]"
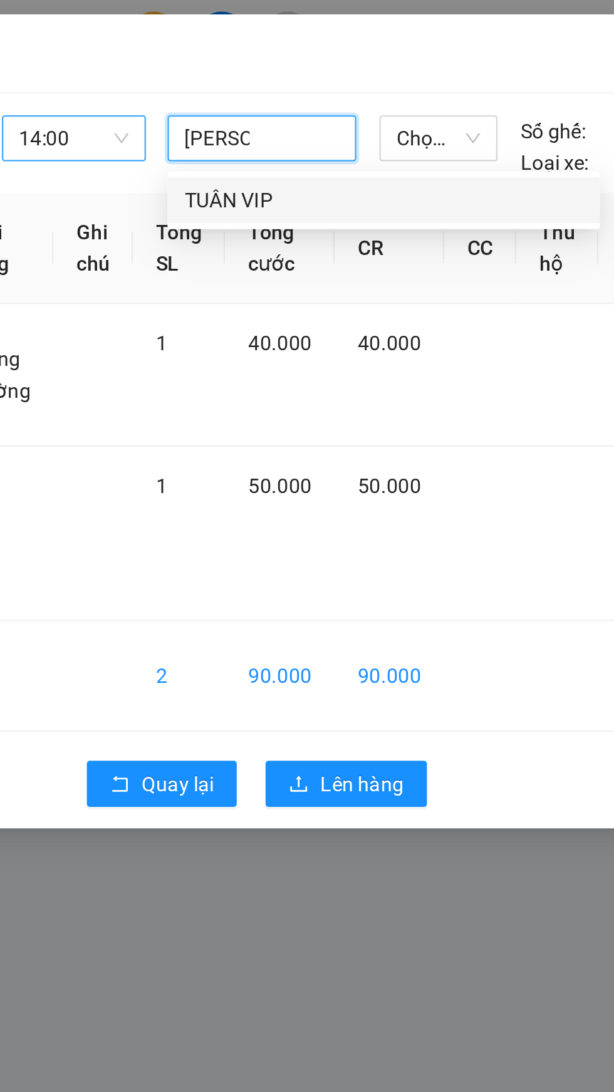
click at [346, 78] on div "TUÂN VIP" at bounding box center [362, 87] width 188 height 20
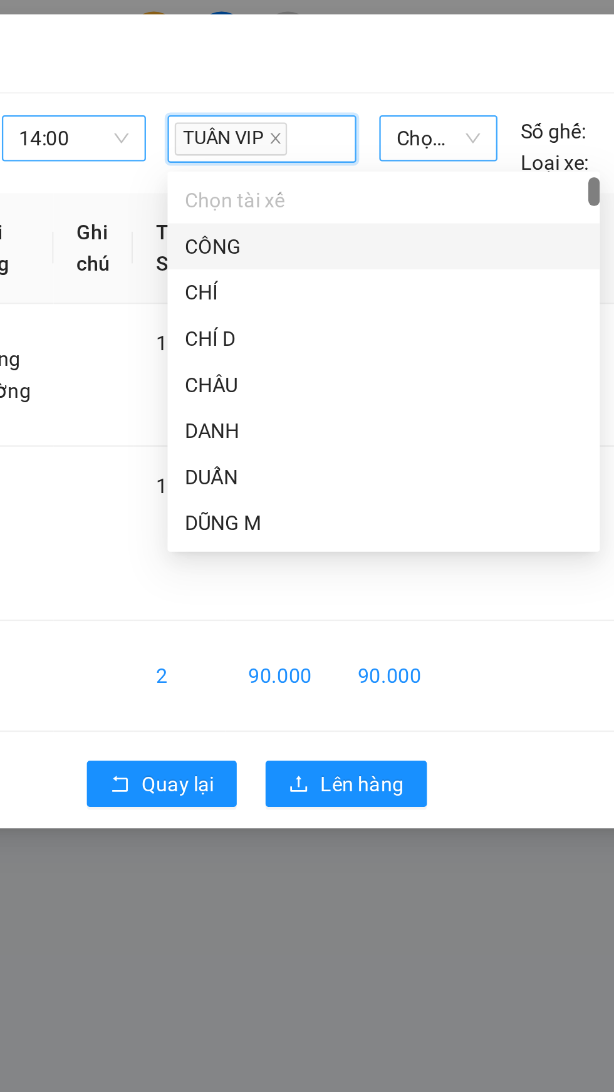
click at [392, 59] on span "Chọn xe" at bounding box center [386, 60] width 36 height 19
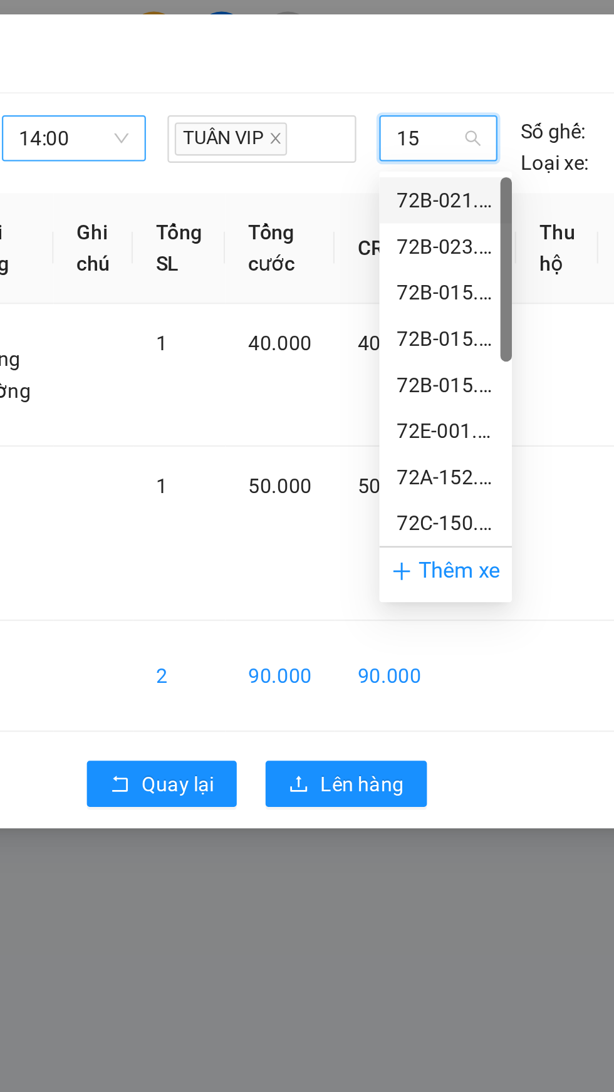
type input "150"
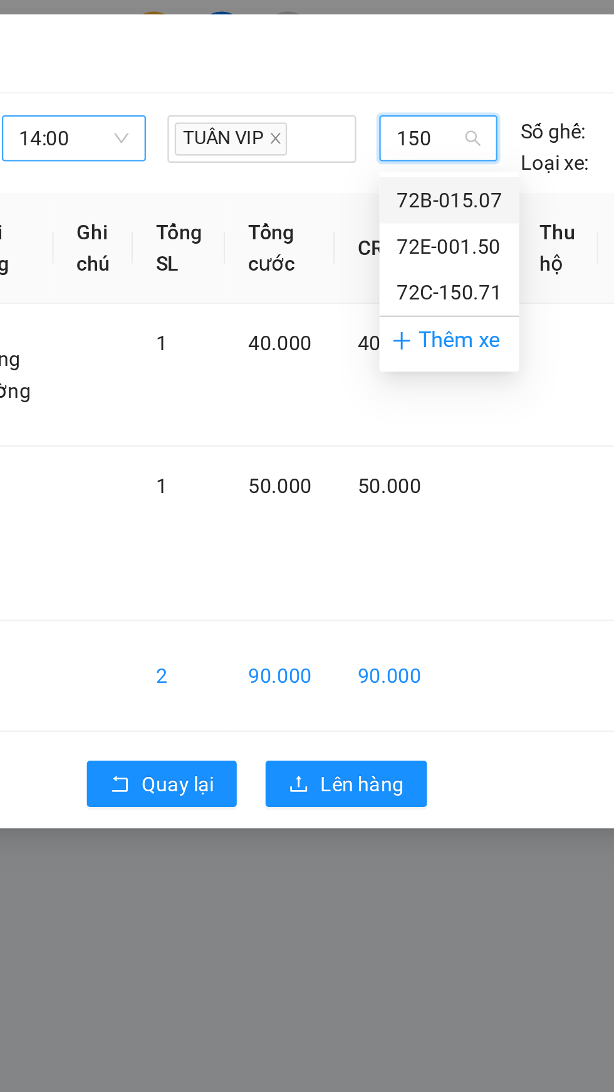
click at [416, 105] on div "72E-001.50" at bounding box center [390, 107] width 61 height 20
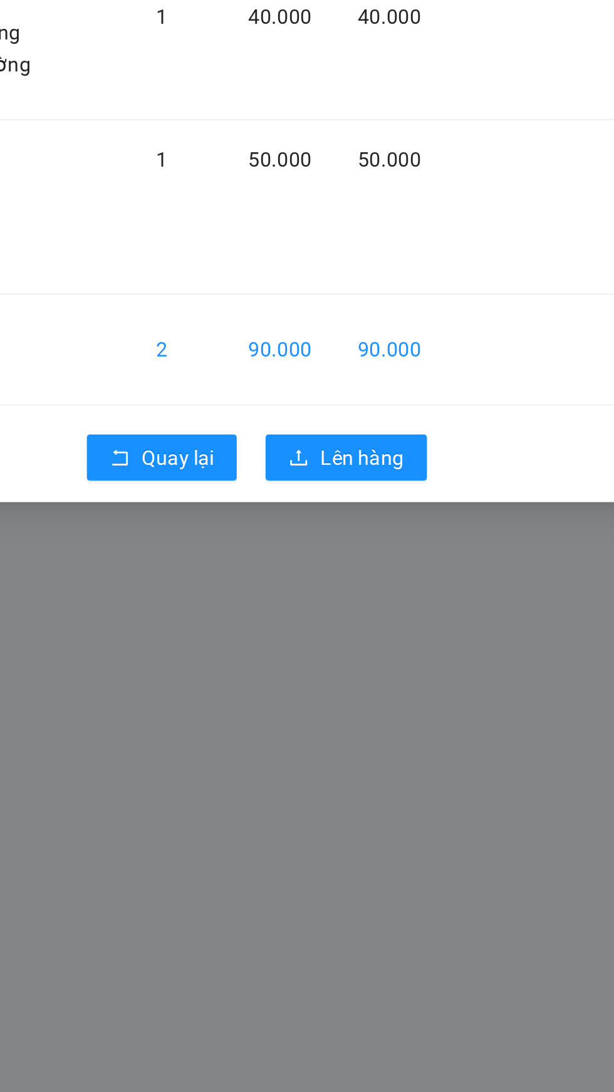
scroll to position [2, 0]
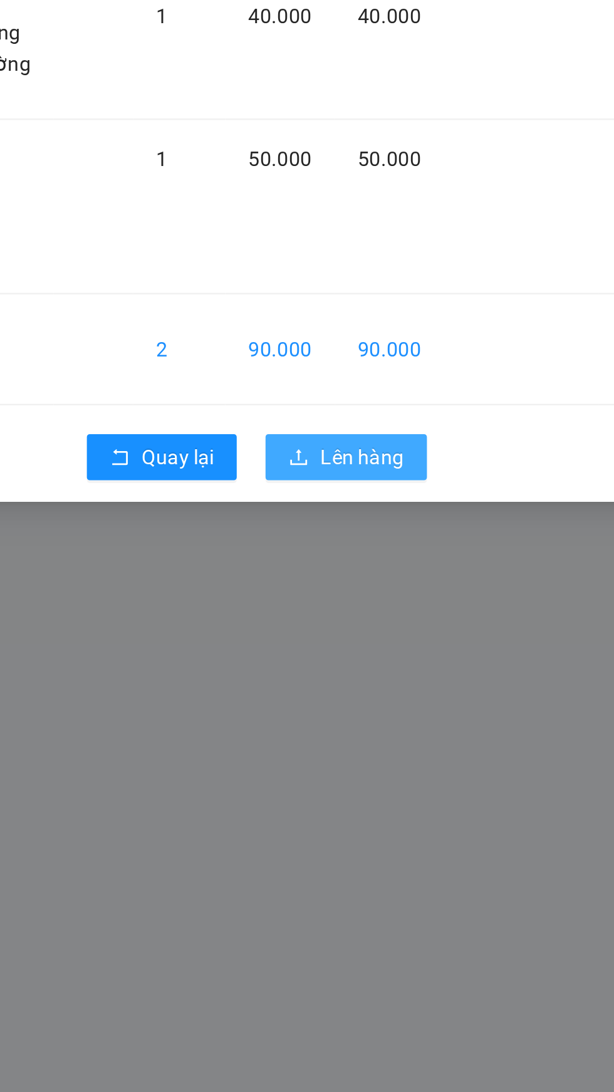
click at [365, 335] on span "Lên hàng" at bounding box center [353, 334] width 36 height 14
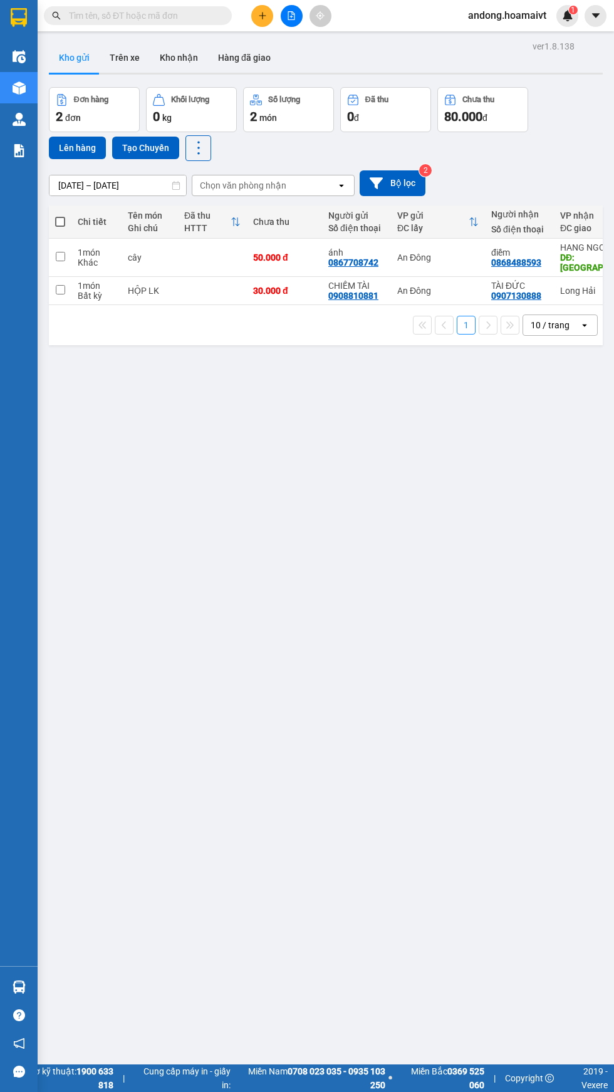
click at [202, 15] on input "text" at bounding box center [143, 16] width 148 height 14
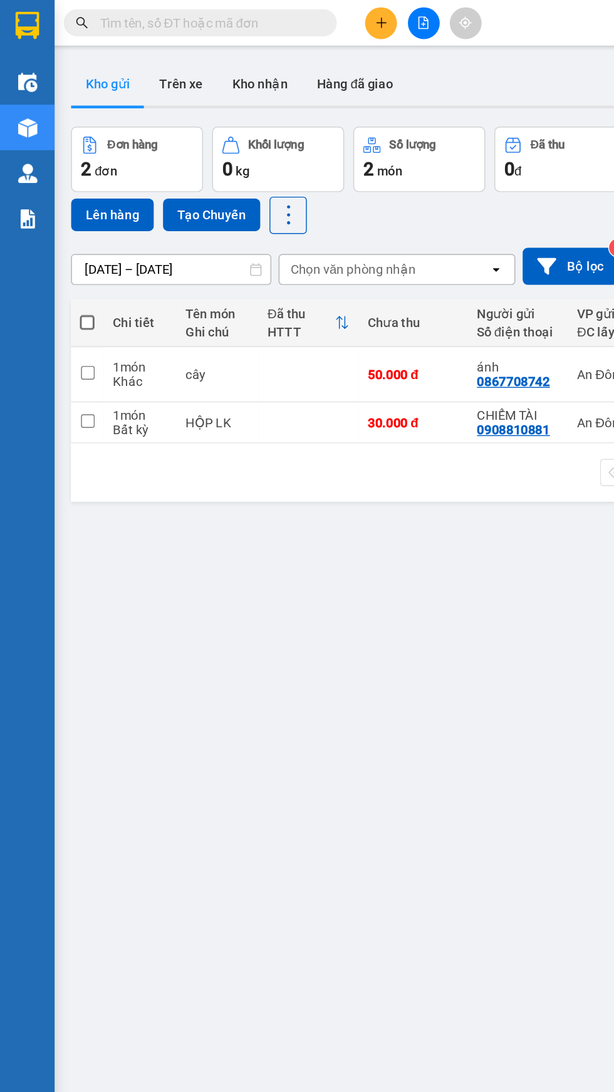
scroll to position [1, 0]
